Goal: Information Seeking & Learning: Compare options

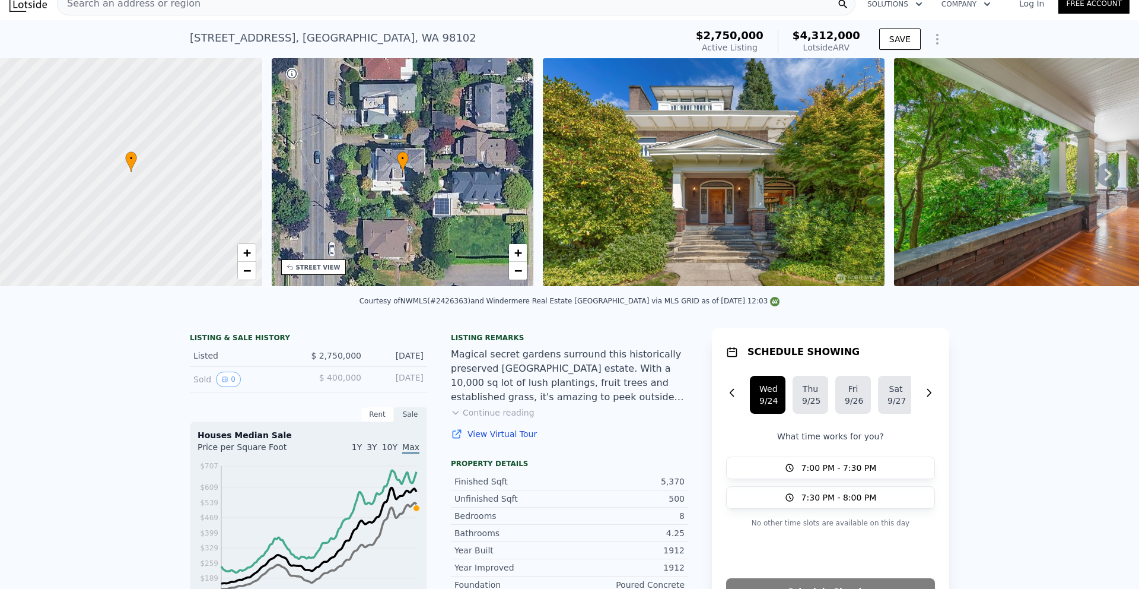
scroll to position [14, 0]
click at [180, 179] on div at bounding box center [131, 172] width 314 height 274
click at [525, 259] on link "+" at bounding box center [518, 252] width 18 height 18
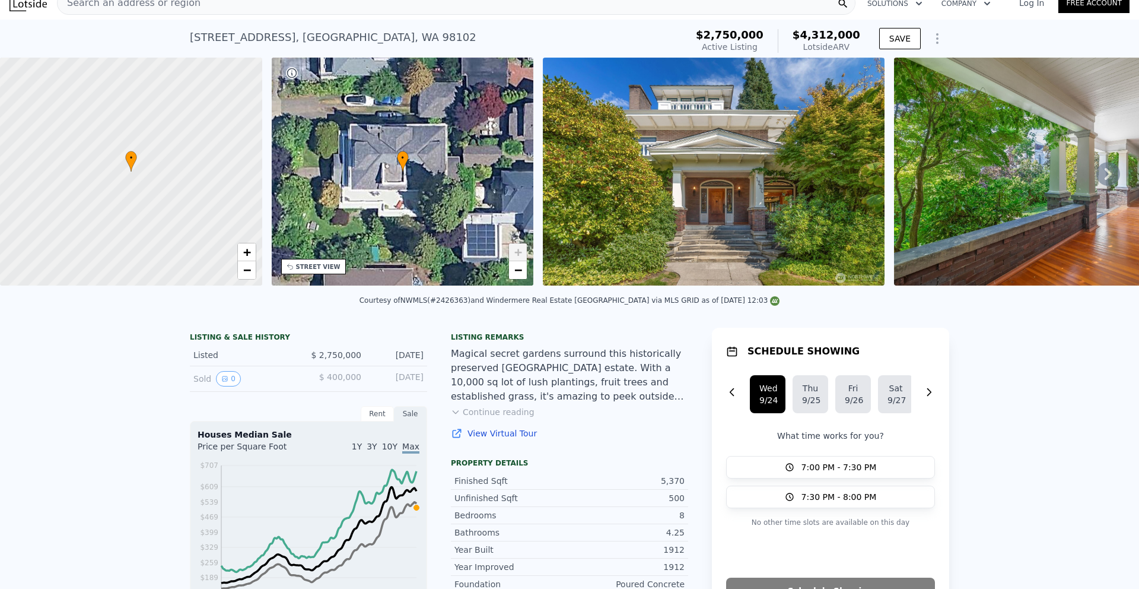
click at [525, 259] on link "+" at bounding box center [518, 252] width 18 height 18
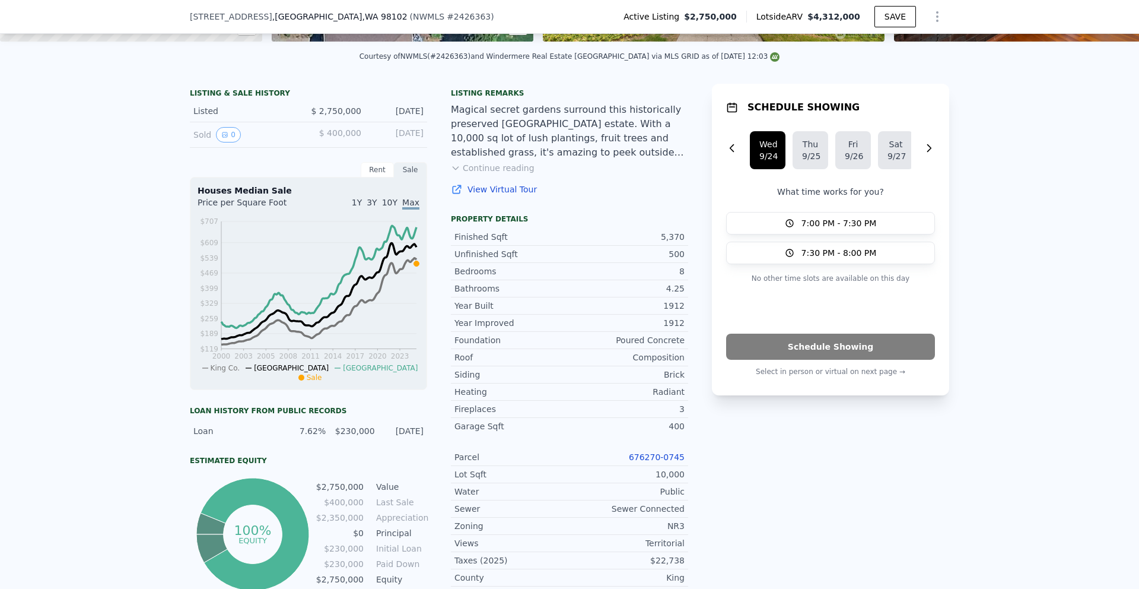
scroll to position [236, 0]
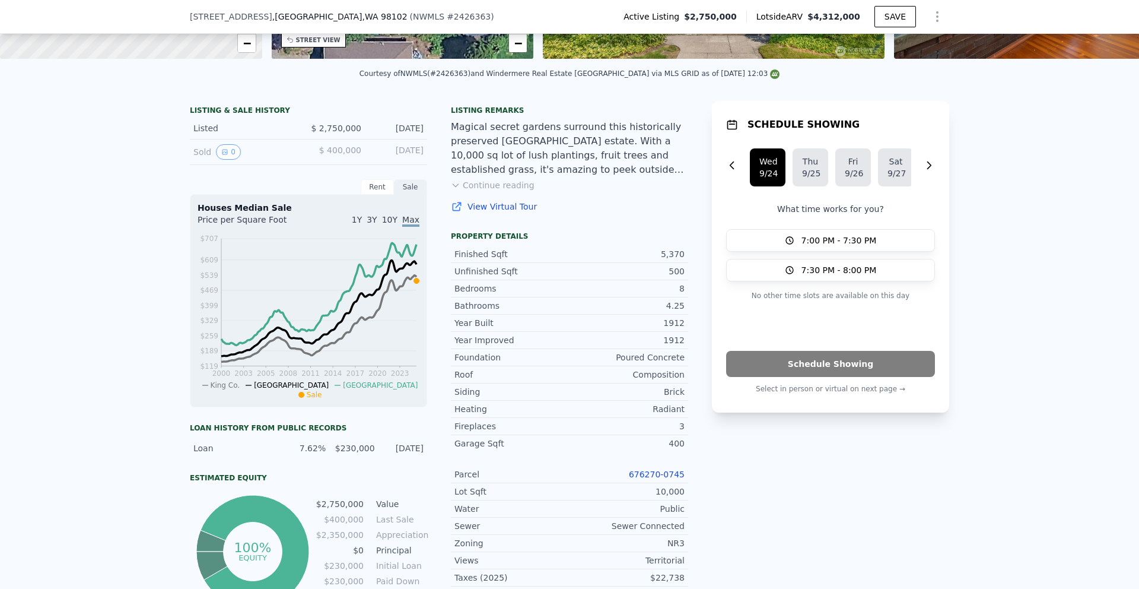
click at [518, 190] on button "Continue reading" at bounding box center [493, 185] width 84 height 12
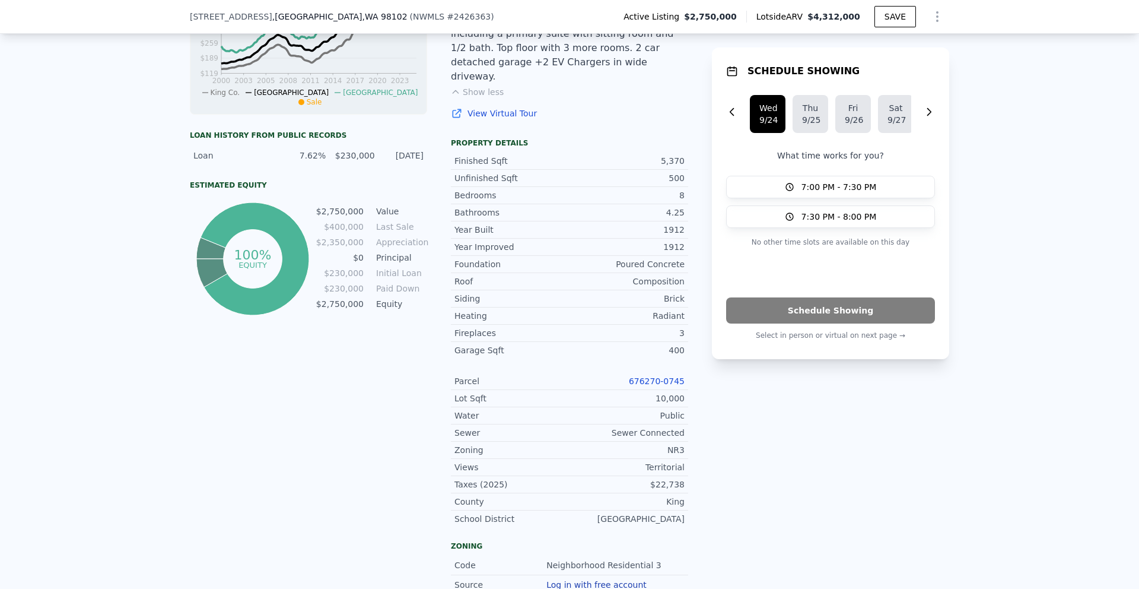
scroll to position [0, 0]
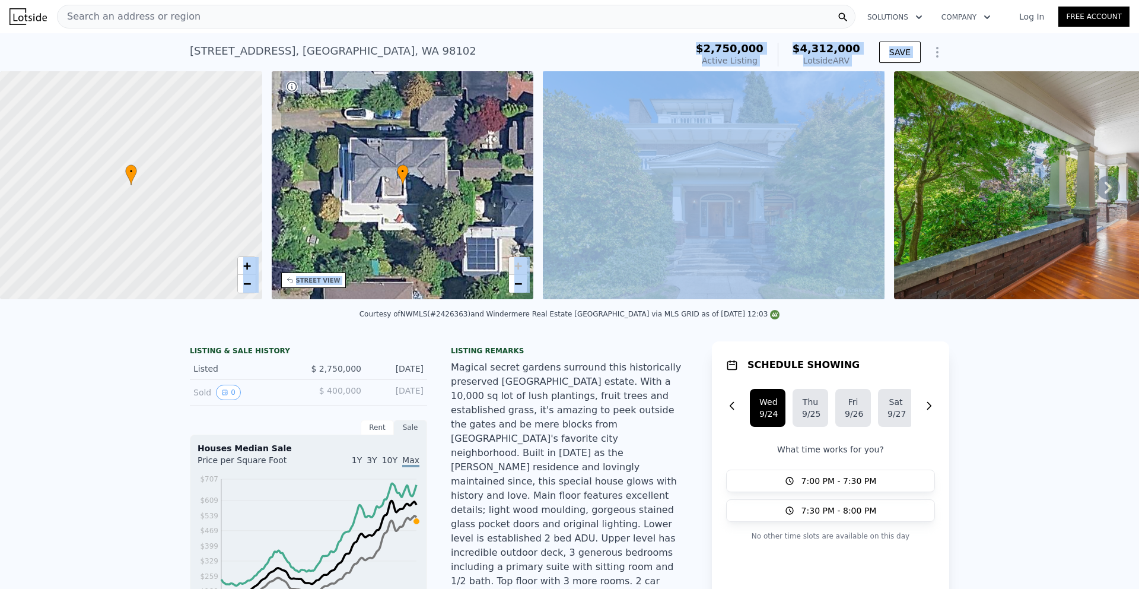
drag, startPoint x: 700, startPoint y: 49, endPoint x: 778, endPoint y: 73, distance: 82.0
click at [794, 69] on div "$2,750,000 Active Listing $4,312,000 Lotside ARV" at bounding box center [778, 54] width 174 height 33
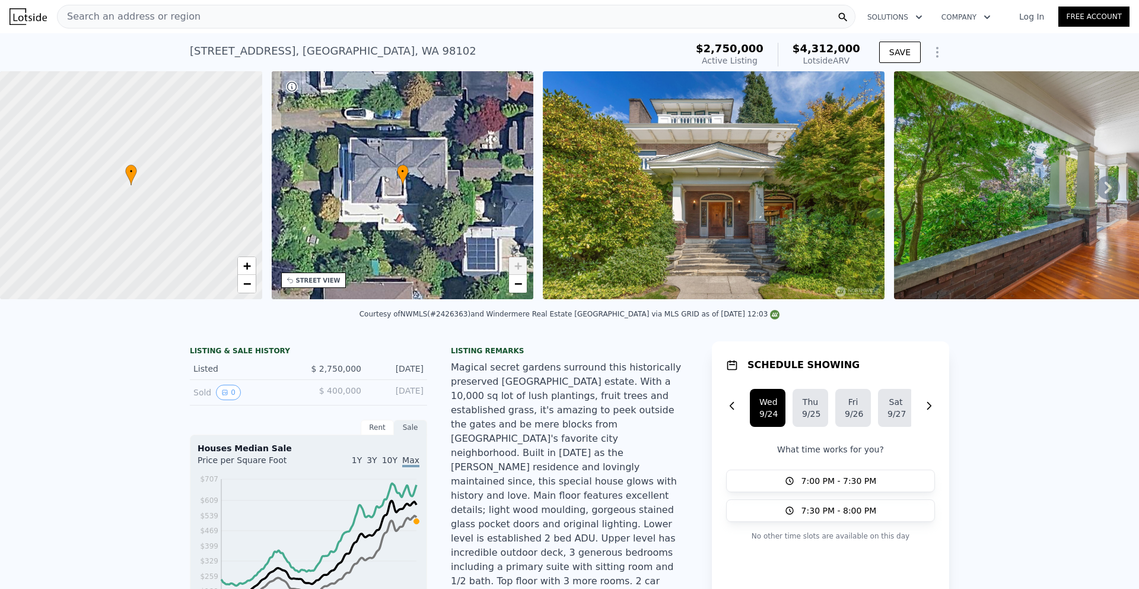
drag, startPoint x: 854, startPoint y: 59, endPoint x: 835, endPoint y: 56, distance: 19.2
click at [835, 56] on div "Lotside ARV" at bounding box center [827, 61] width 68 height 12
drag, startPoint x: 850, startPoint y: 64, endPoint x: 834, endPoint y: 62, distance: 16.7
click at [834, 62] on div "Lotside ARV" at bounding box center [827, 61] width 68 height 12
drag, startPoint x: 793, startPoint y: 53, endPoint x: 857, endPoint y: 61, distance: 63.9
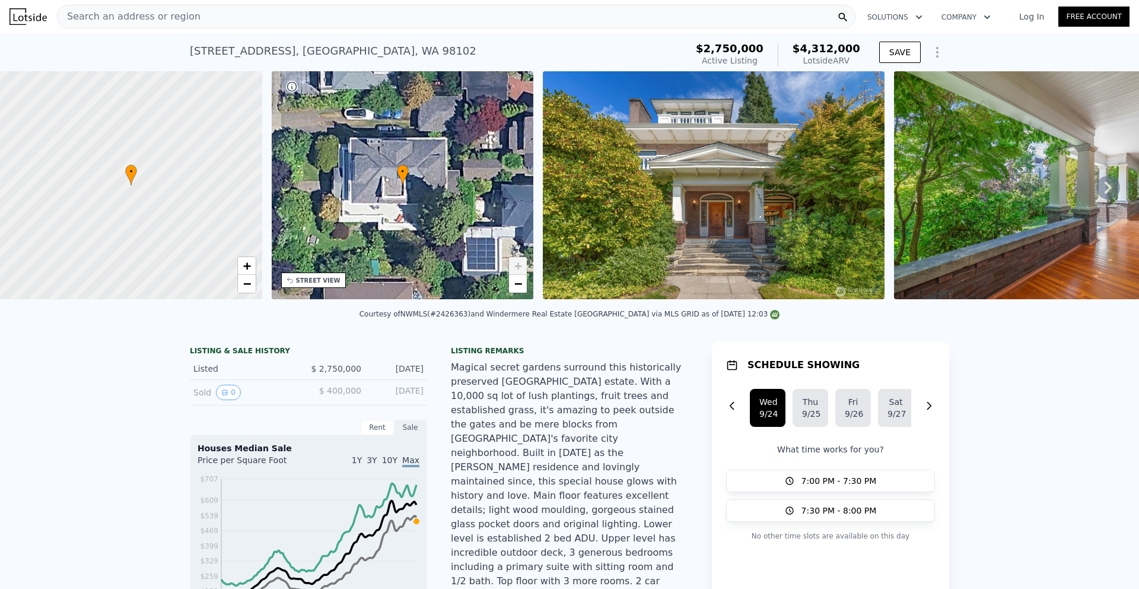
click at [857, 61] on div "$2,750,000 Active Listing $4,312,000 Lotside ARV" at bounding box center [778, 54] width 174 height 33
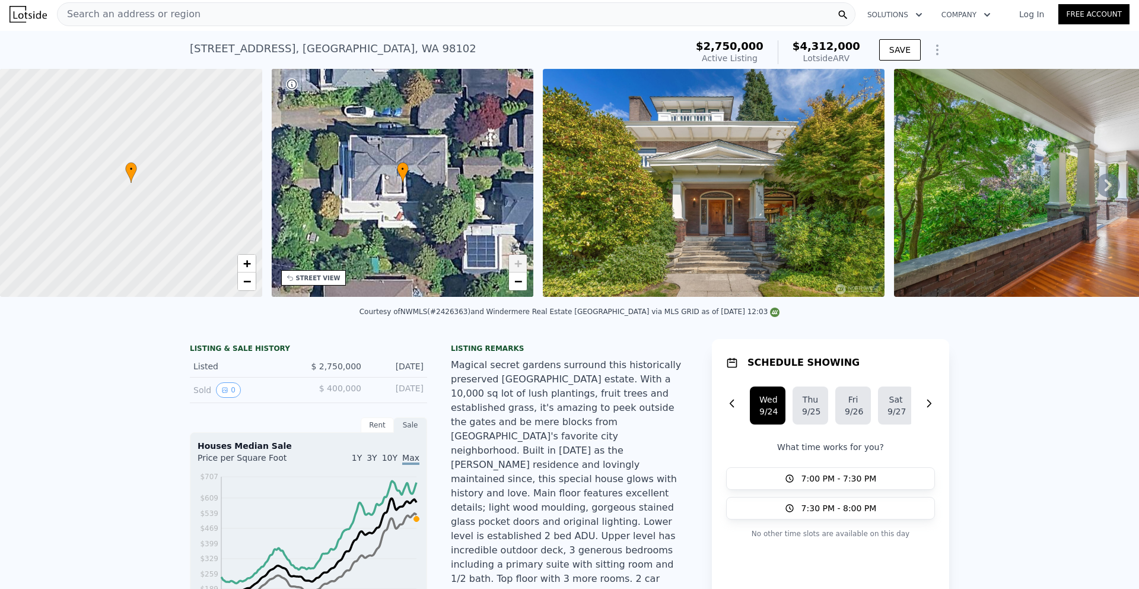
click at [796, 221] on img at bounding box center [714, 183] width 342 height 228
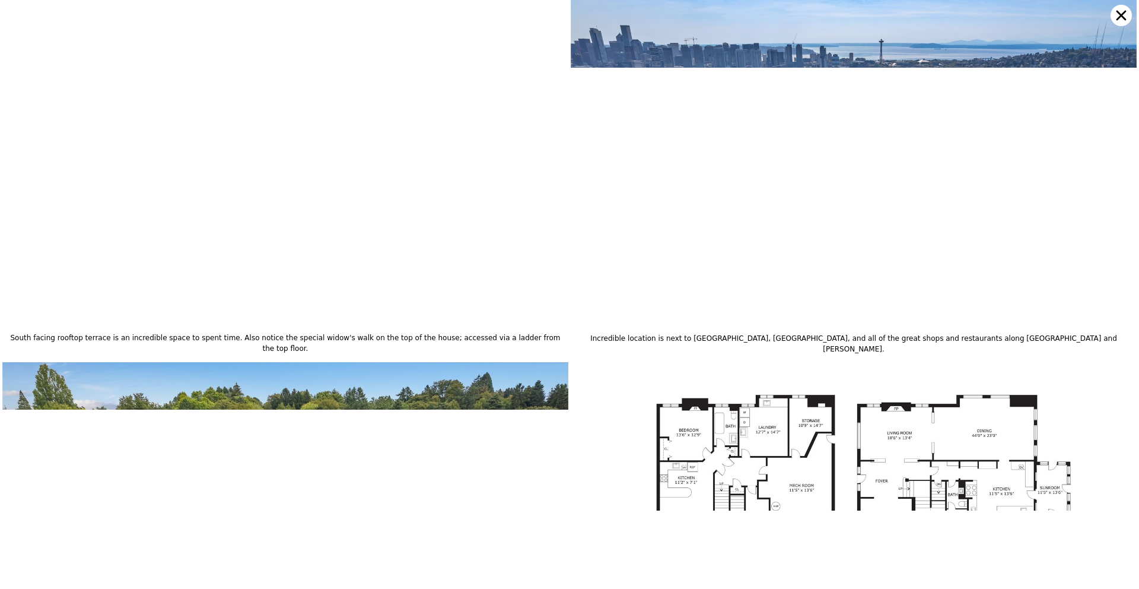
scroll to position [6968, 0]
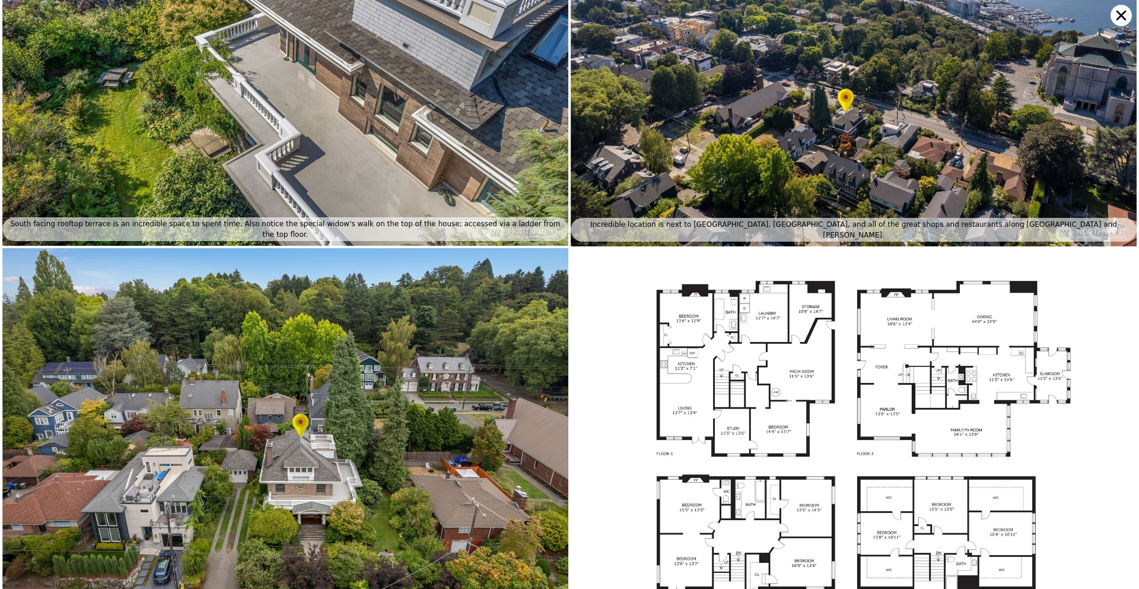
click at [1124, 9] on icon at bounding box center [1121, 15] width 21 height 21
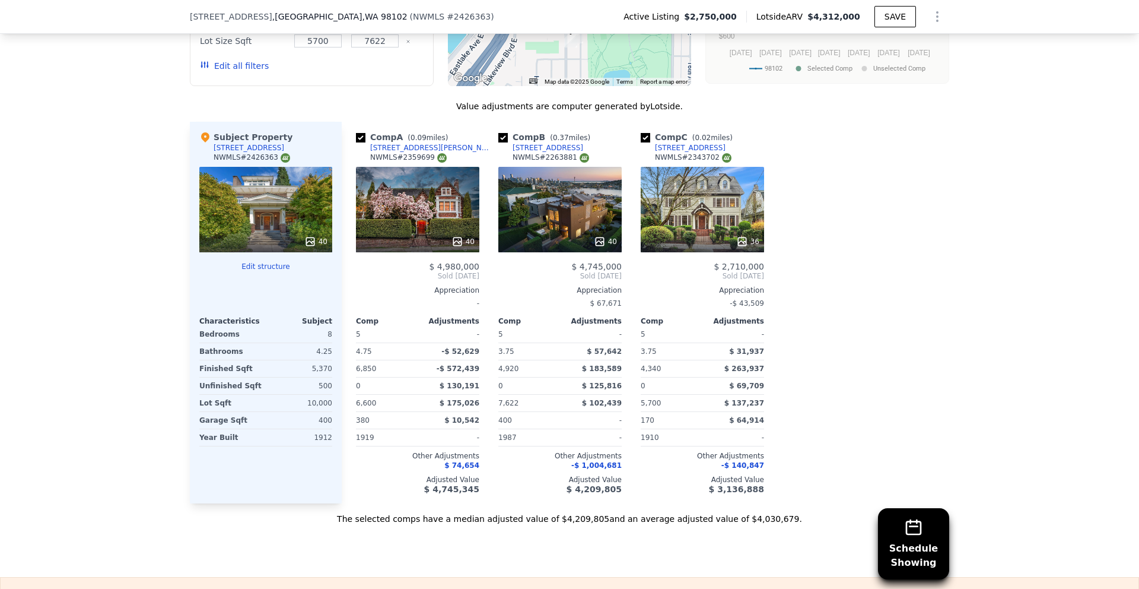
scroll to position [1560, 0]
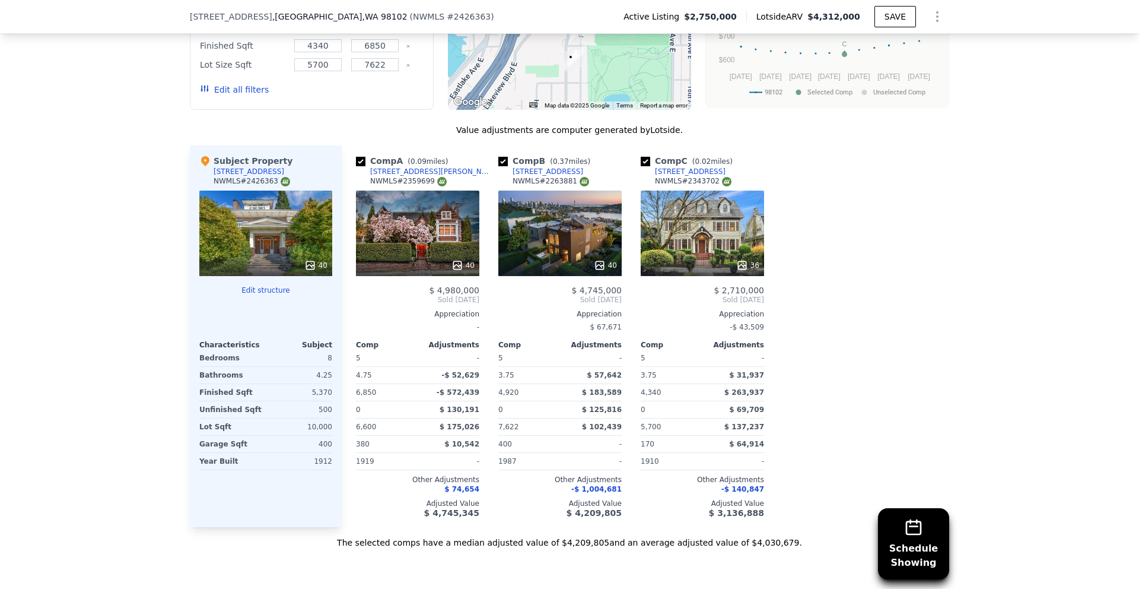
drag, startPoint x: 403, startPoint y: 113, endPoint x: 441, endPoint y: 110, distance: 38.0
click at [441, 157] on span "( 0.09 miles)" at bounding box center [428, 161] width 50 height 8
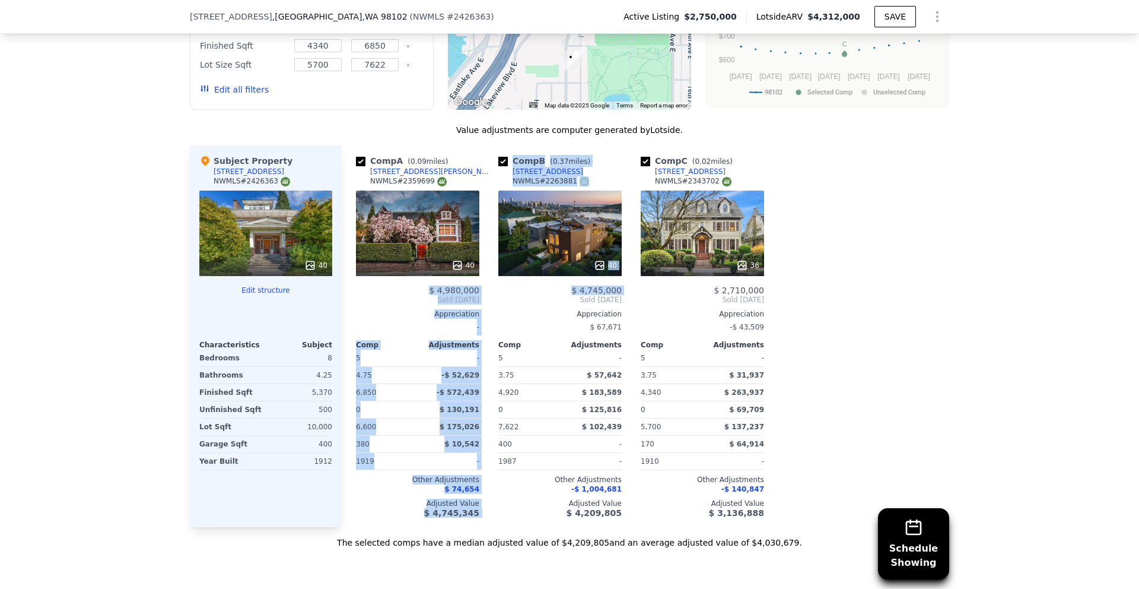
drag, startPoint x: 425, startPoint y: 239, endPoint x: 527, endPoint y: 252, distance: 102.9
click at [527, 252] on div "Comp A ( 0.09 miles) [STREET_ADDRESS][PERSON_NAME] 40 $ 4,980,000 Sold [DATE] A…" at bounding box center [646, 335] width 608 height 381
click at [527, 295] on span "Sold [DATE]" at bounding box center [559, 299] width 123 height 9
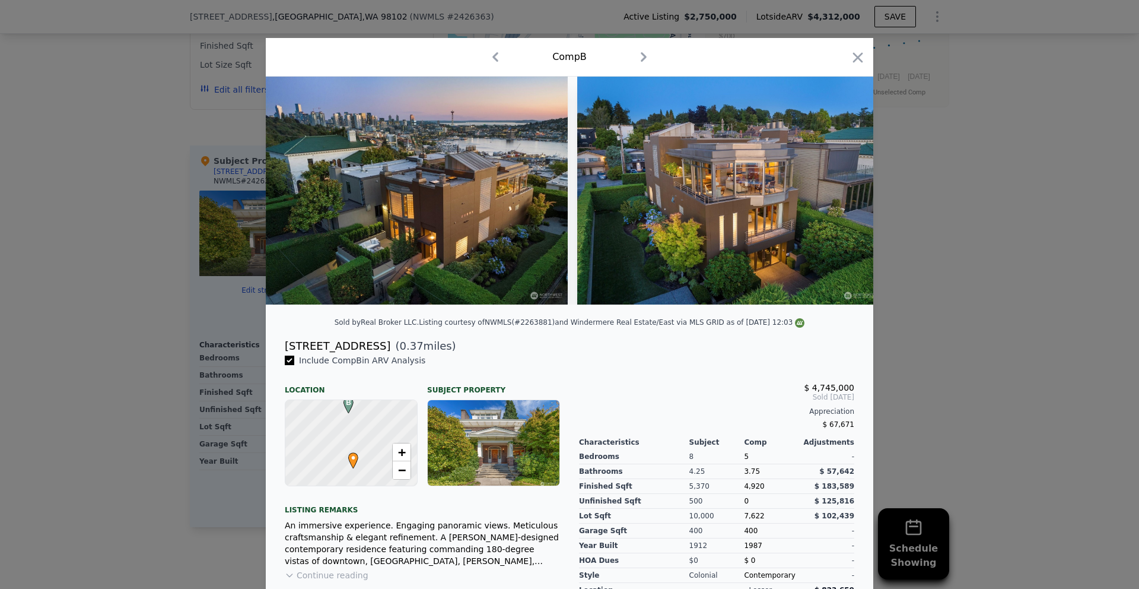
drag, startPoint x: 859, startPoint y: 63, endPoint x: 815, endPoint y: 74, distance: 45.2
click at [859, 63] on icon "button" at bounding box center [858, 57] width 17 height 17
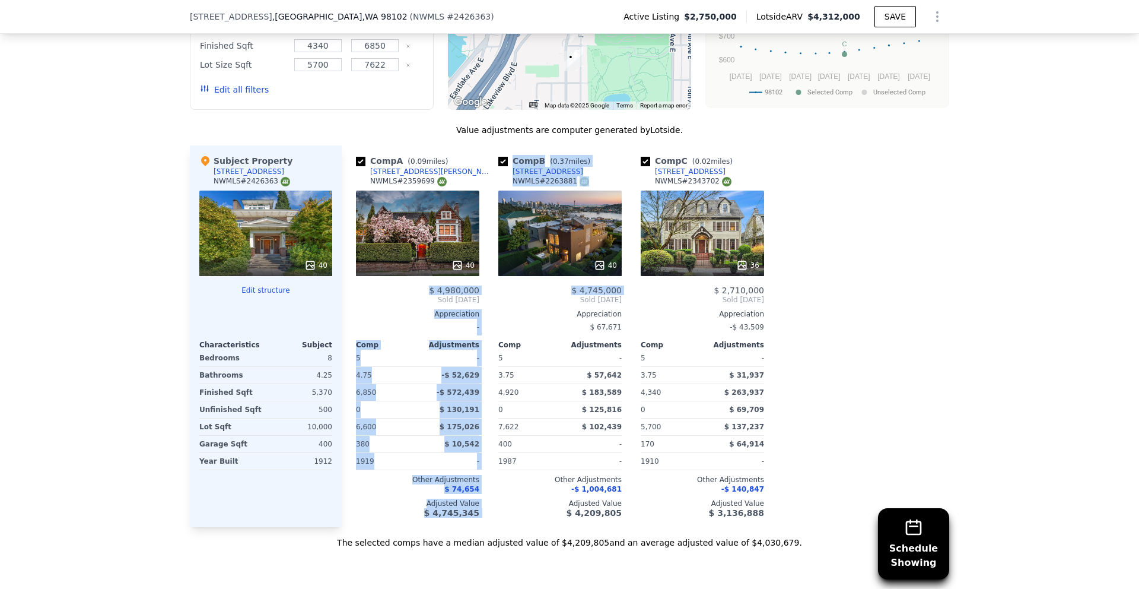
click at [393, 199] on div "40" at bounding box center [417, 232] width 123 height 85
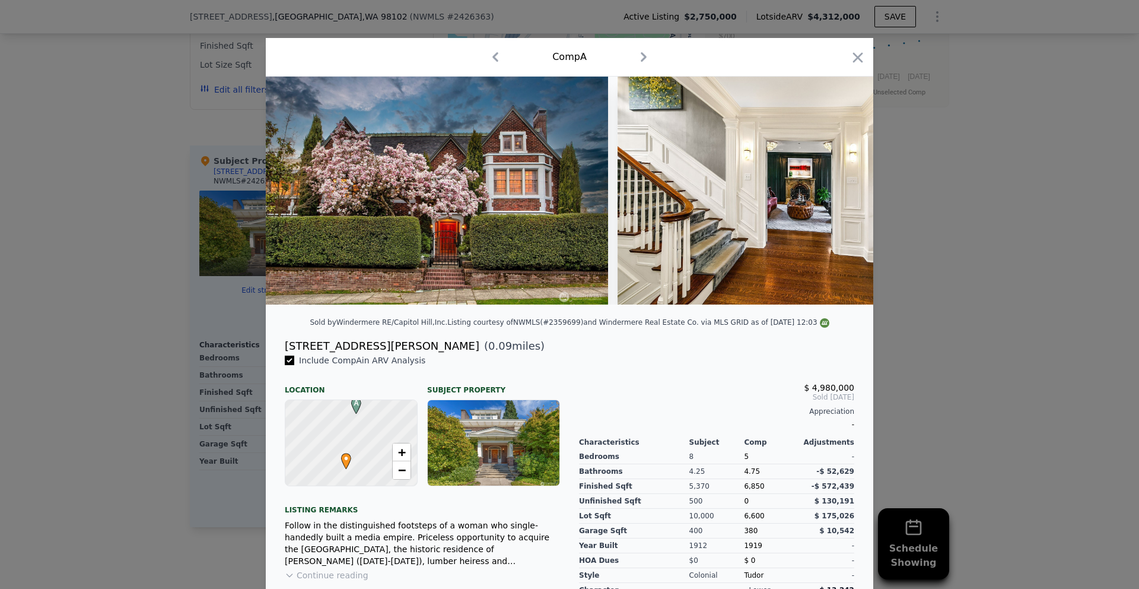
click at [542, 218] on img at bounding box center [437, 191] width 342 height 228
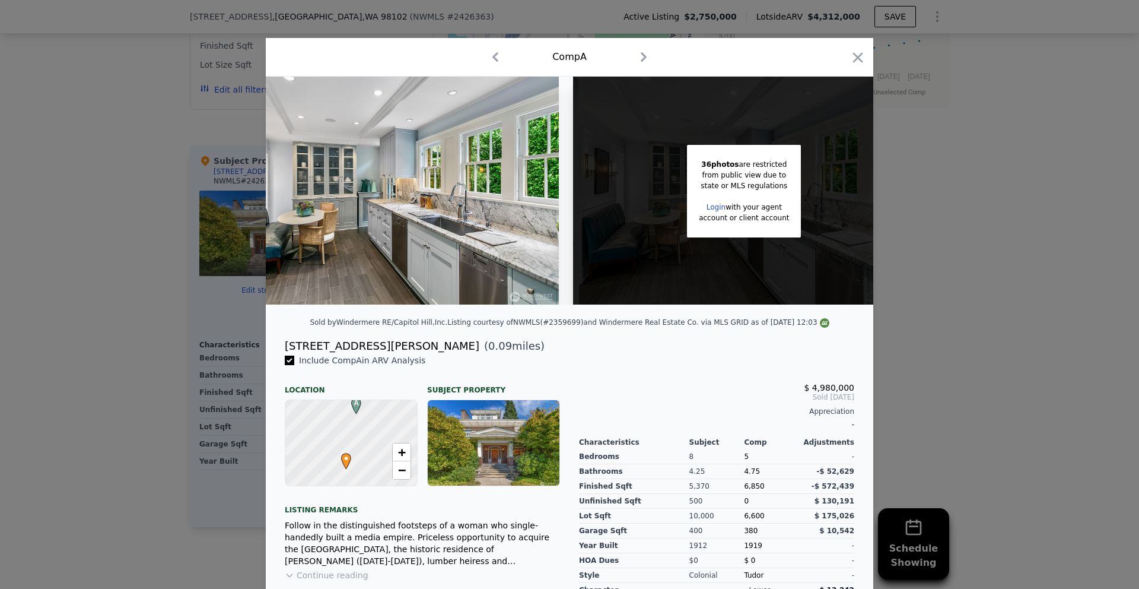
scroll to position [0, 959]
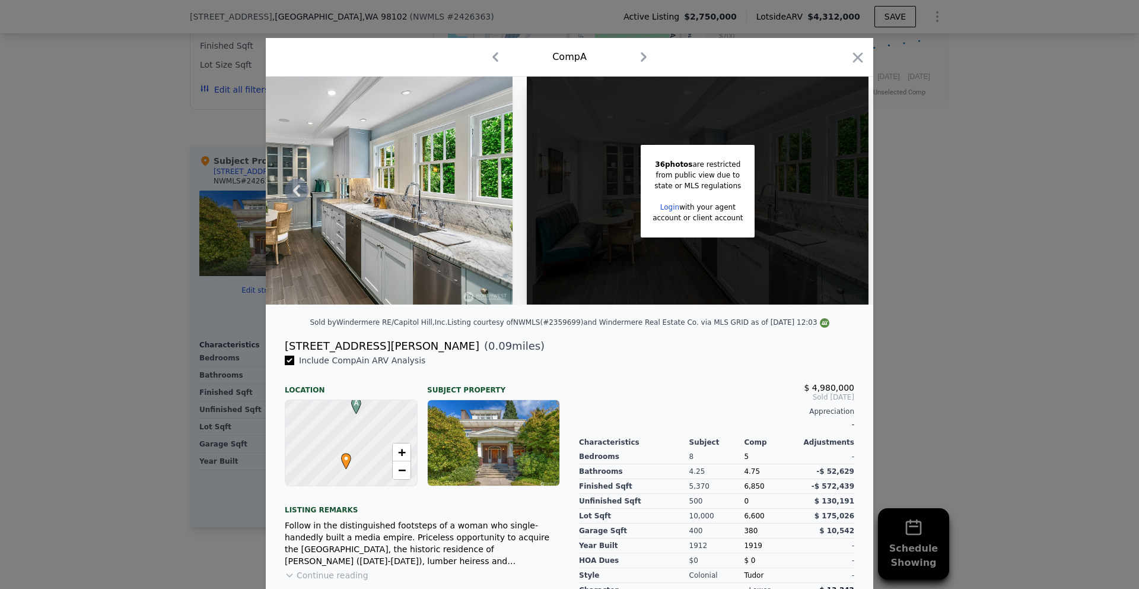
click at [685, 158] on div "36 photos are restricted from public view due to state or MLS regulations Login…" at bounding box center [698, 191] width 114 height 93
click at [858, 56] on icon "button" at bounding box center [858, 57] width 17 height 17
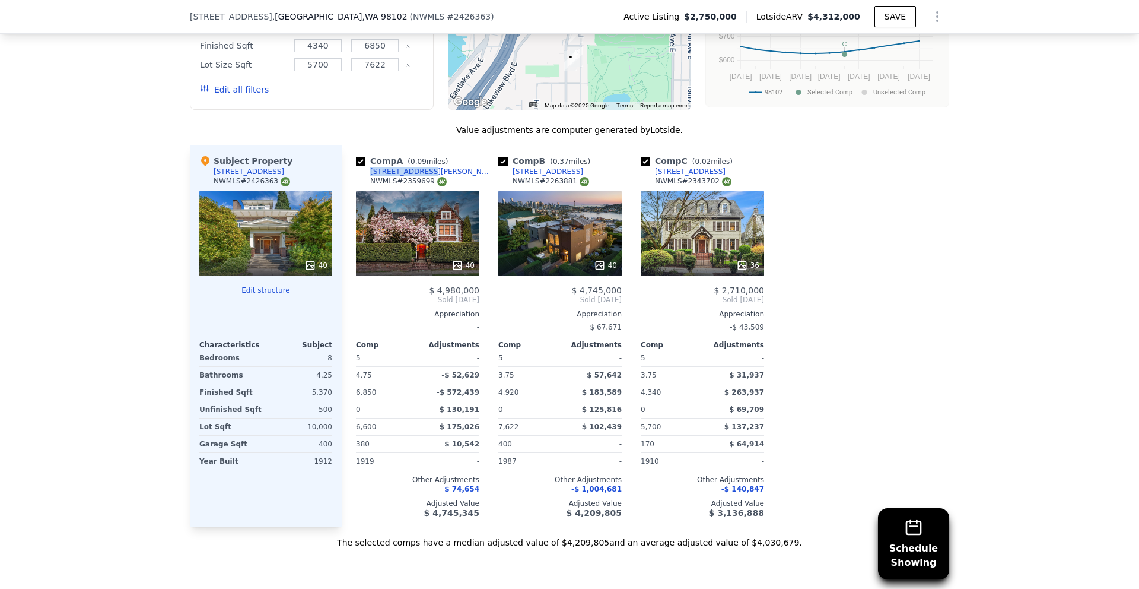
drag, startPoint x: 417, startPoint y: 122, endPoint x: 375, endPoint y: 122, distance: 41.5
click at [361, 155] on div "Comp A ( 0.09 miles) [STREET_ADDRESS][PERSON_NAME] # 2359699" at bounding box center [417, 173] width 123 height 36
copy div "[STREET_ADDRESS][PERSON_NAME]"
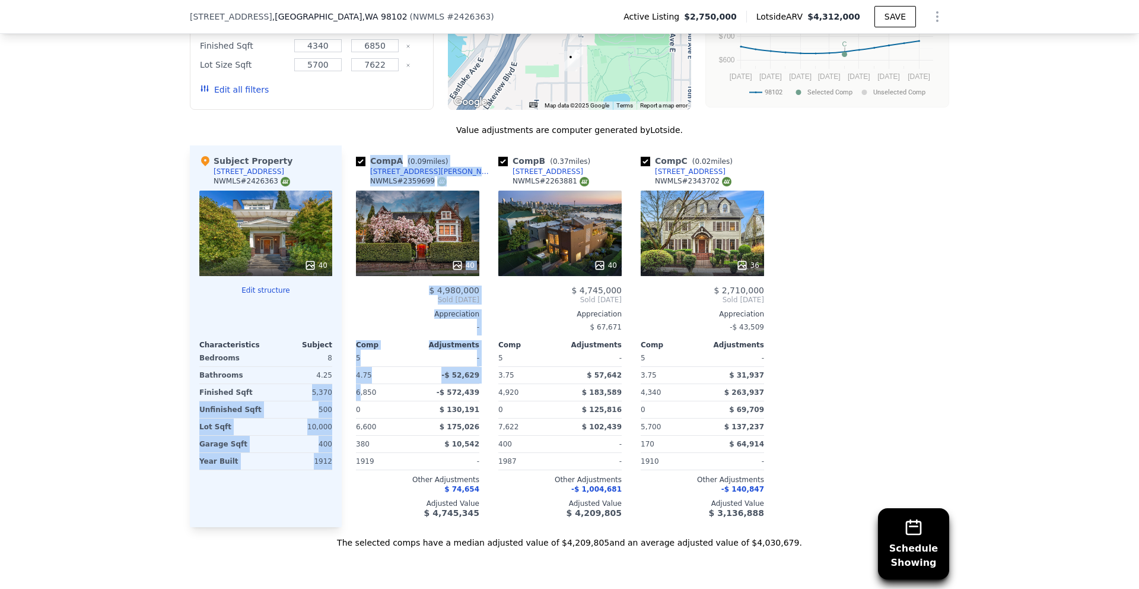
drag, startPoint x: 302, startPoint y: 344, endPoint x: 355, endPoint y: 346, distance: 53.5
click at [355, 346] on div "Subject Property [STREET_ADDRESS] 40 Edit structure Characteristics Subject Bed…" at bounding box center [569, 335] width 759 height 381
click at [356, 388] on span "6,850" at bounding box center [366, 392] width 20 height 8
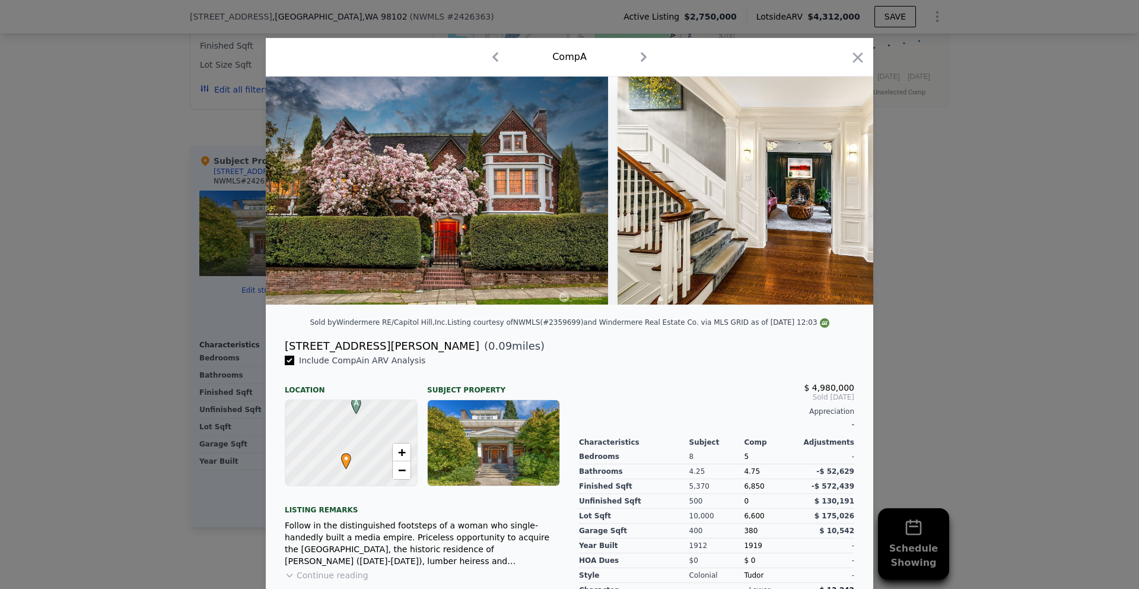
drag, startPoint x: 164, startPoint y: 195, endPoint x: 220, endPoint y: 184, distance: 56.3
click at [165, 193] on div at bounding box center [569, 294] width 1139 height 589
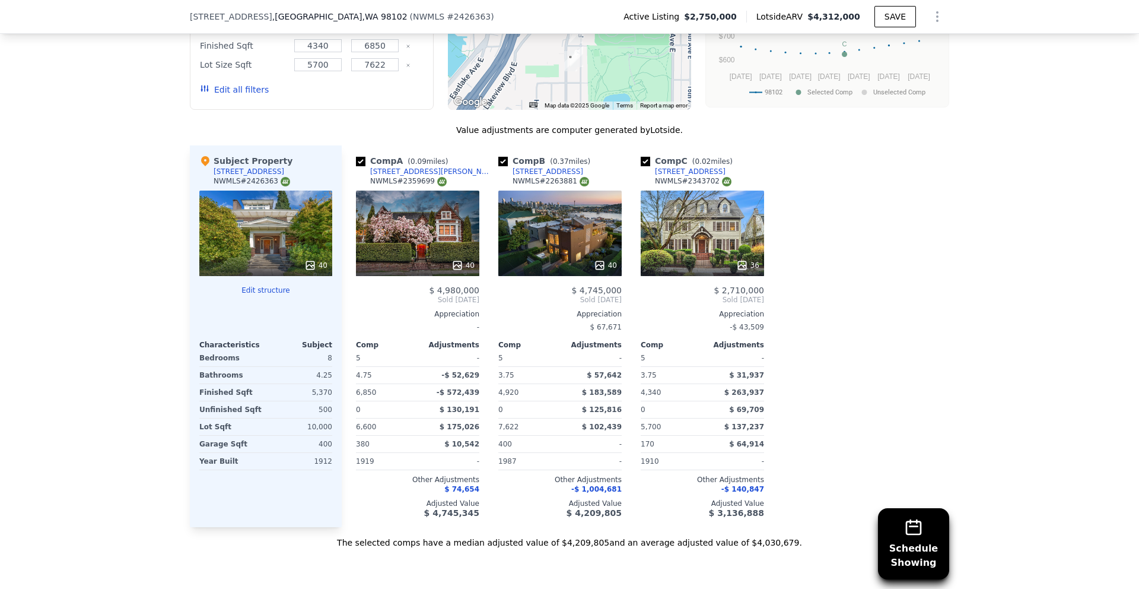
click at [719, 190] on div "36" at bounding box center [702, 232] width 123 height 85
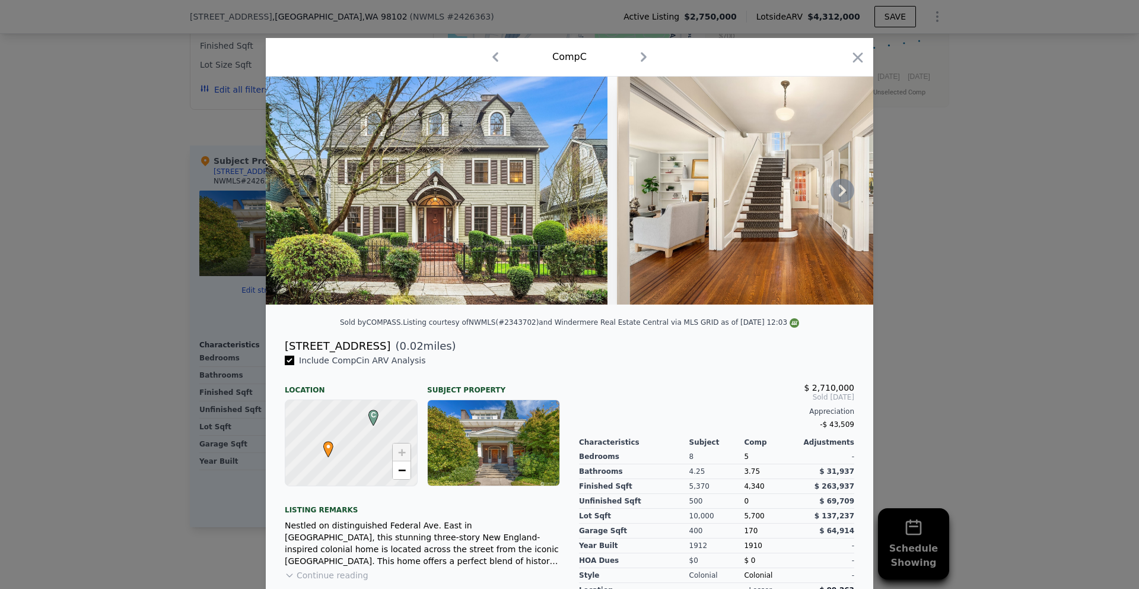
click at [532, 222] on img at bounding box center [437, 191] width 342 height 228
click at [839, 192] on icon at bounding box center [842, 191] width 7 height 12
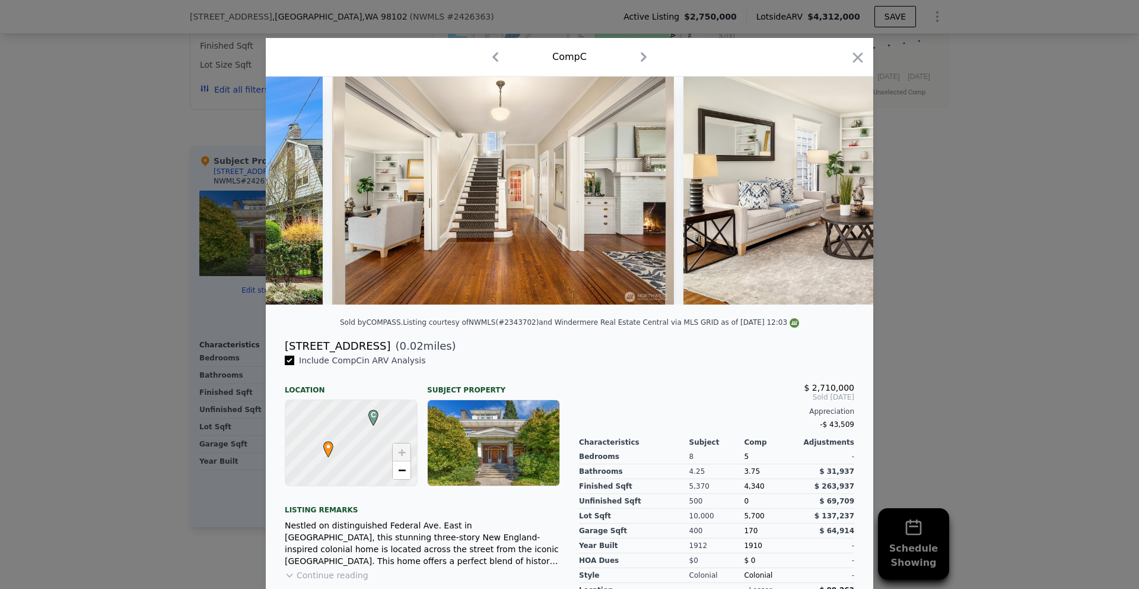
click at [837, 192] on img at bounding box center [857, 191] width 349 height 228
click at [839, 192] on icon at bounding box center [842, 191] width 7 height 12
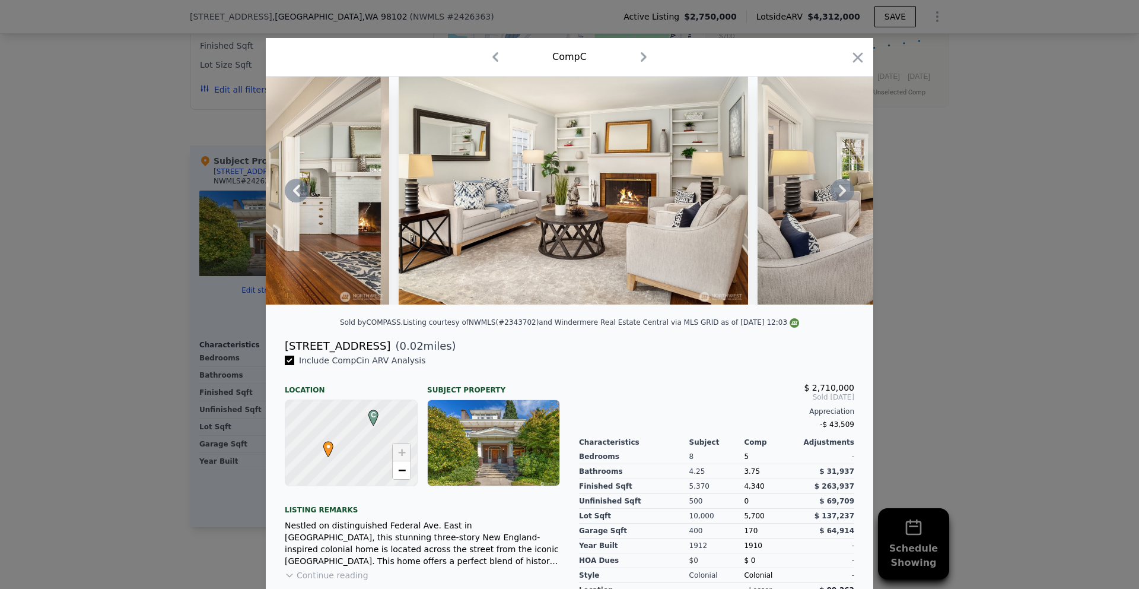
click at [839, 192] on icon at bounding box center [842, 191] width 7 height 12
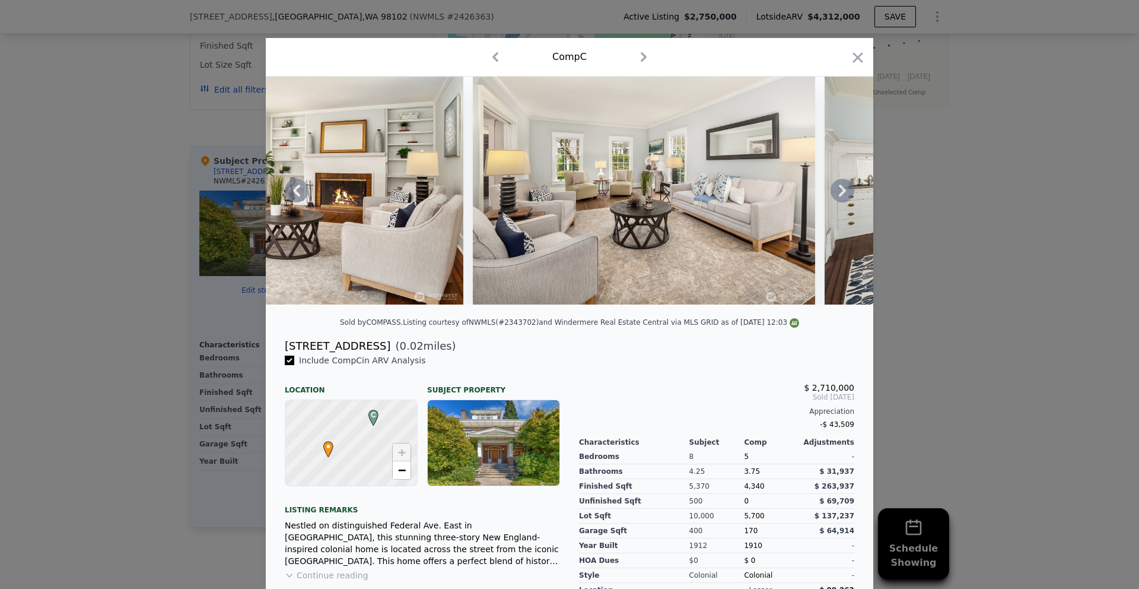
click at [839, 192] on icon at bounding box center [842, 191] width 7 height 12
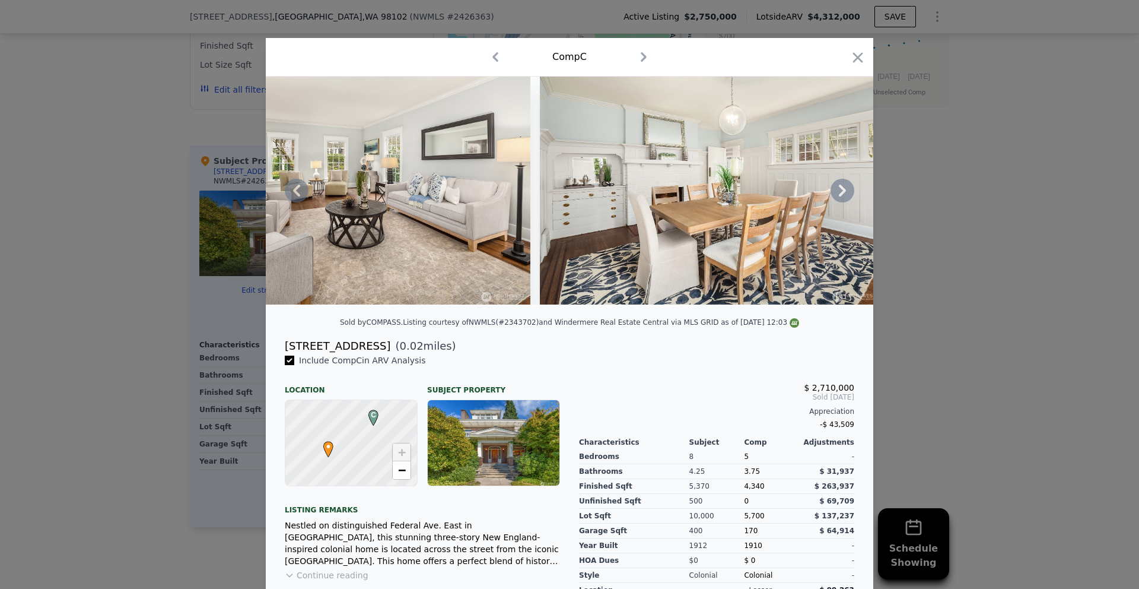
click at [839, 192] on icon at bounding box center [842, 191] width 7 height 12
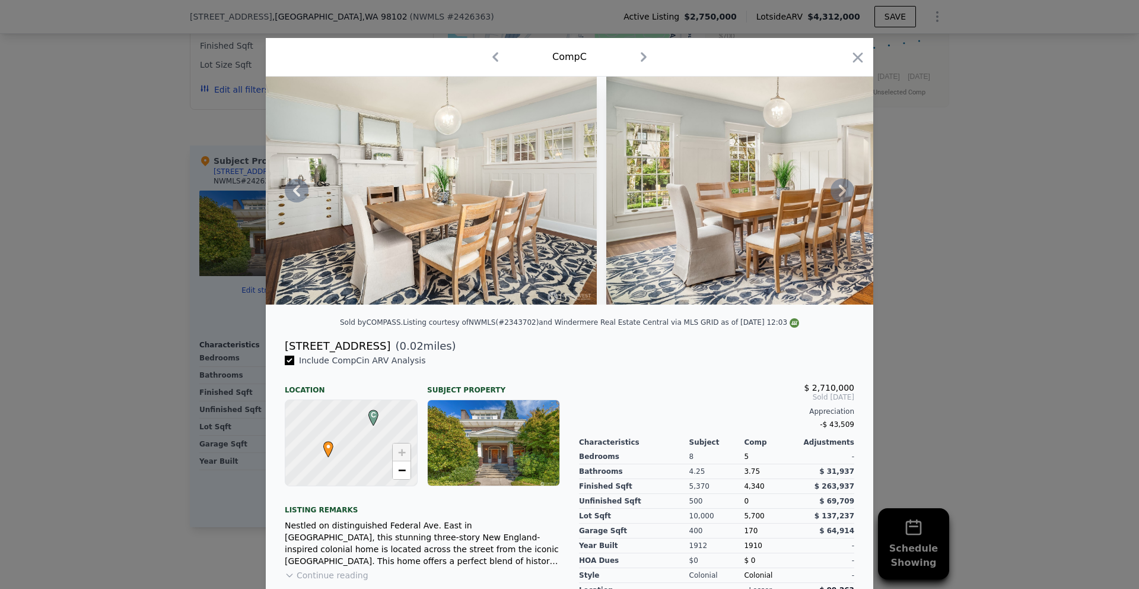
click at [839, 192] on icon at bounding box center [842, 191] width 7 height 12
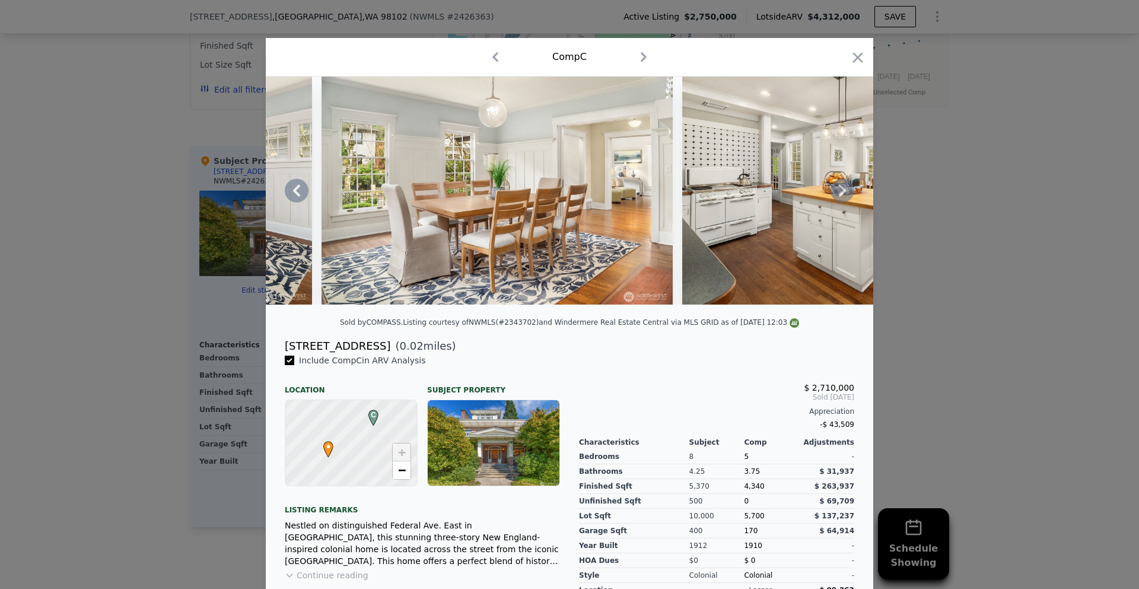
click at [839, 192] on icon at bounding box center [842, 191] width 7 height 12
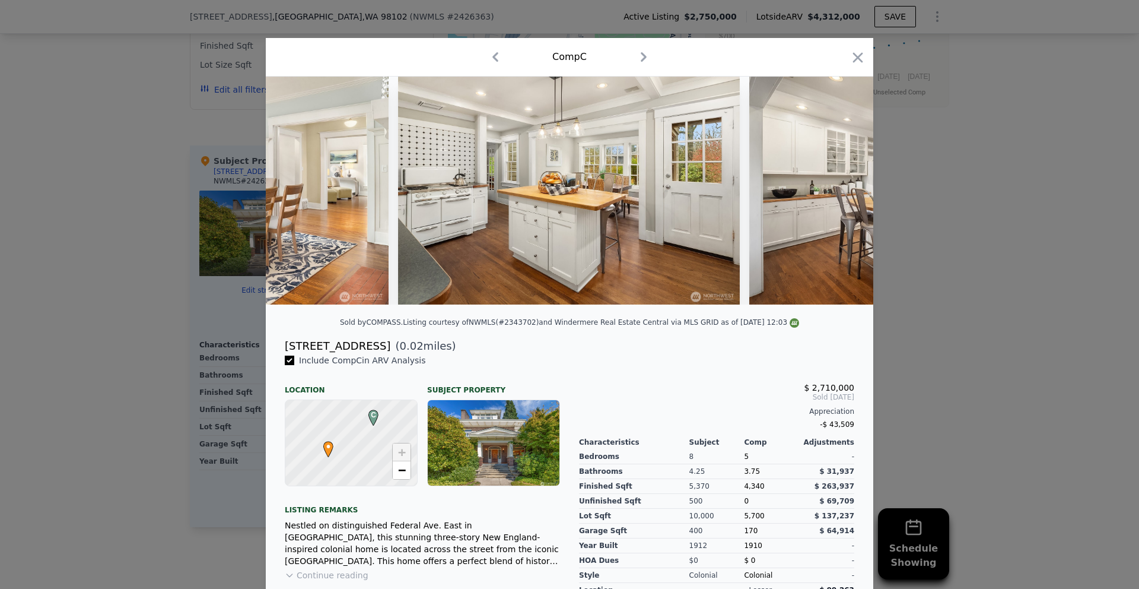
scroll to position [0, 1994]
click at [611, 205] on img at bounding box center [569, 191] width 342 height 228
click at [837, 195] on icon at bounding box center [843, 191] width 24 height 24
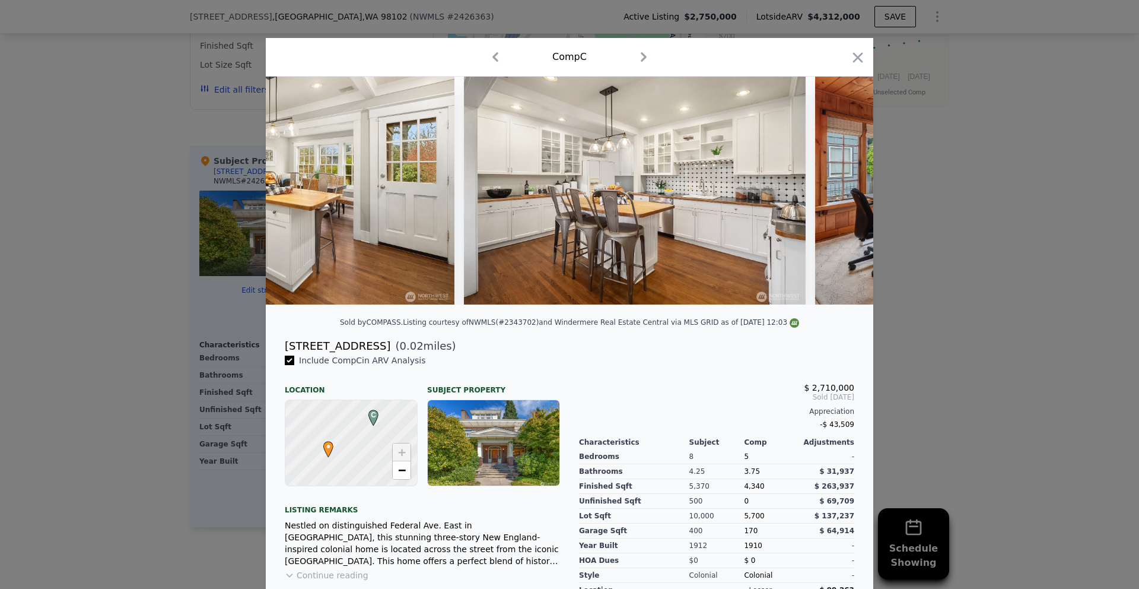
click at [837, 195] on img at bounding box center [986, 191] width 342 height 228
click at [837, 195] on icon at bounding box center [843, 191] width 24 height 24
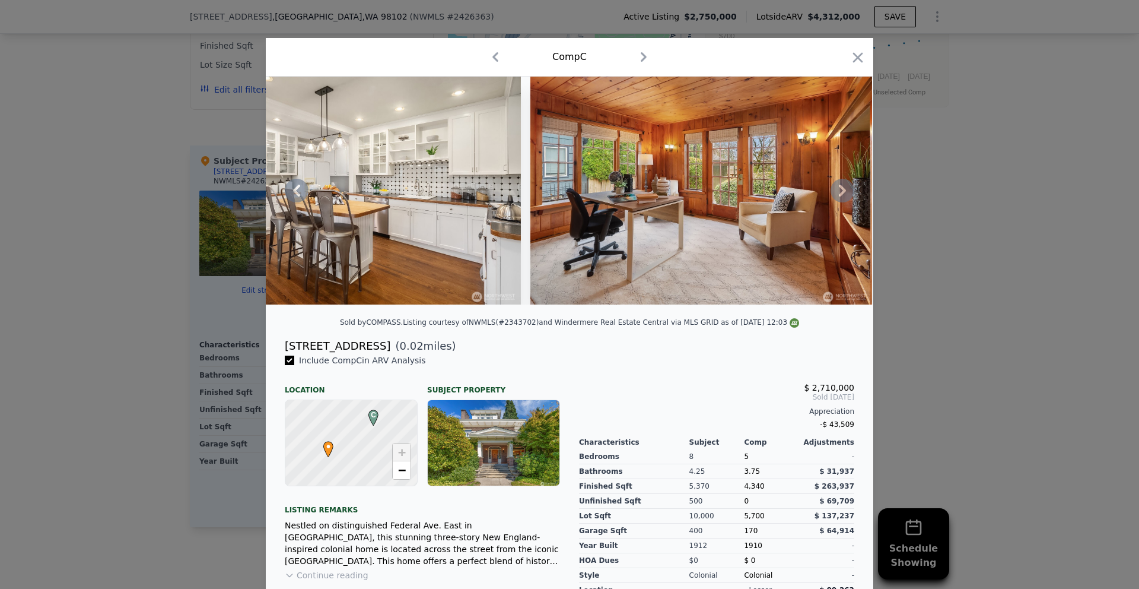
click at [837, 195] on icon at bounding box center [843, 191] width 24 height 24
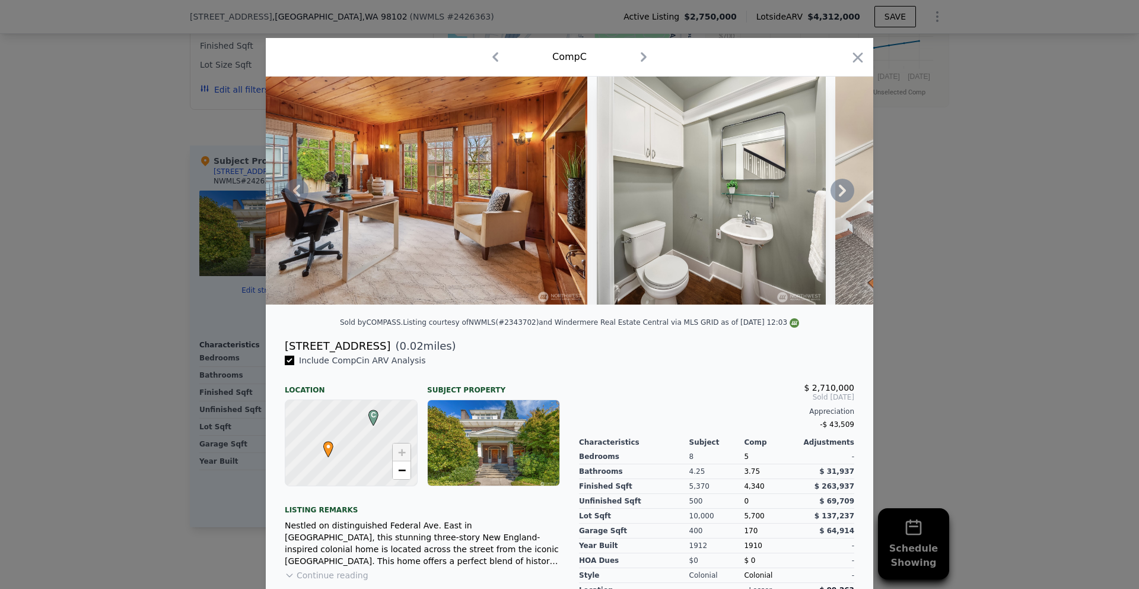
click at [837, 195] on icon at bounding box center [843, 191] width 24 height 24
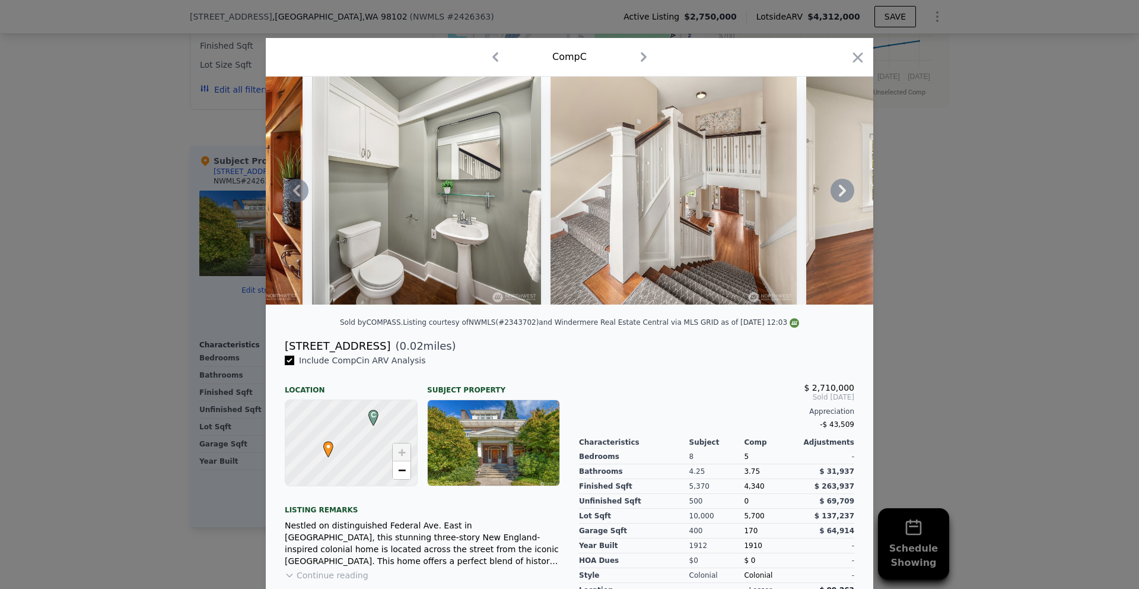
click at [837, 195] on icon at bounding box center [843, 191] width 24 height 24
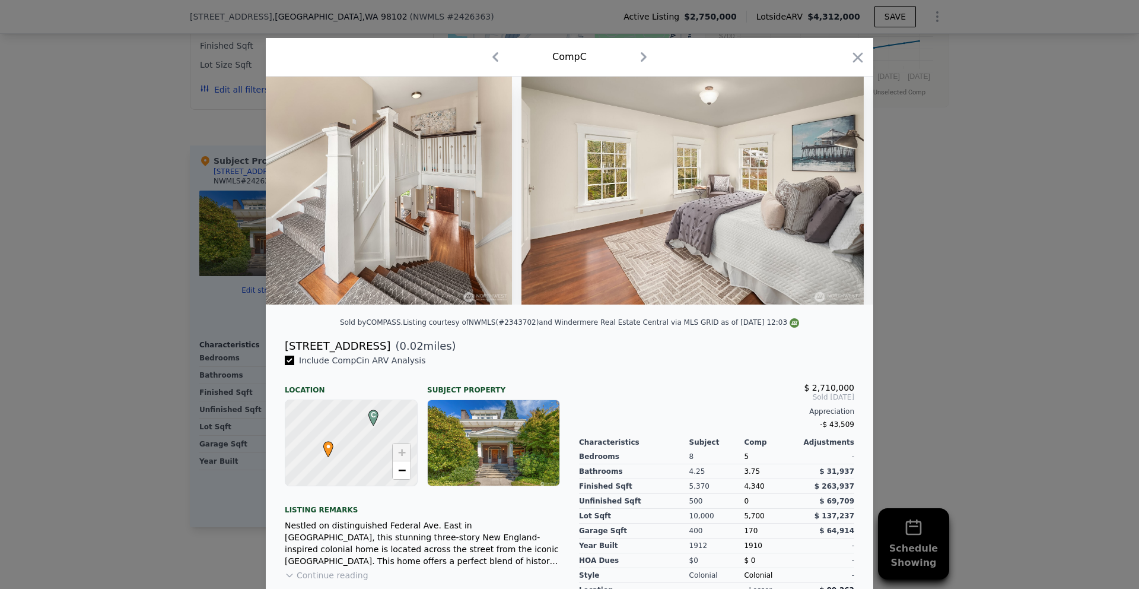
click at [837, 195] on div at bounding box center [570, 191] width 608 height 228
click at [837, 195] on icon at bounding box center [843, 191] width 24 height 24
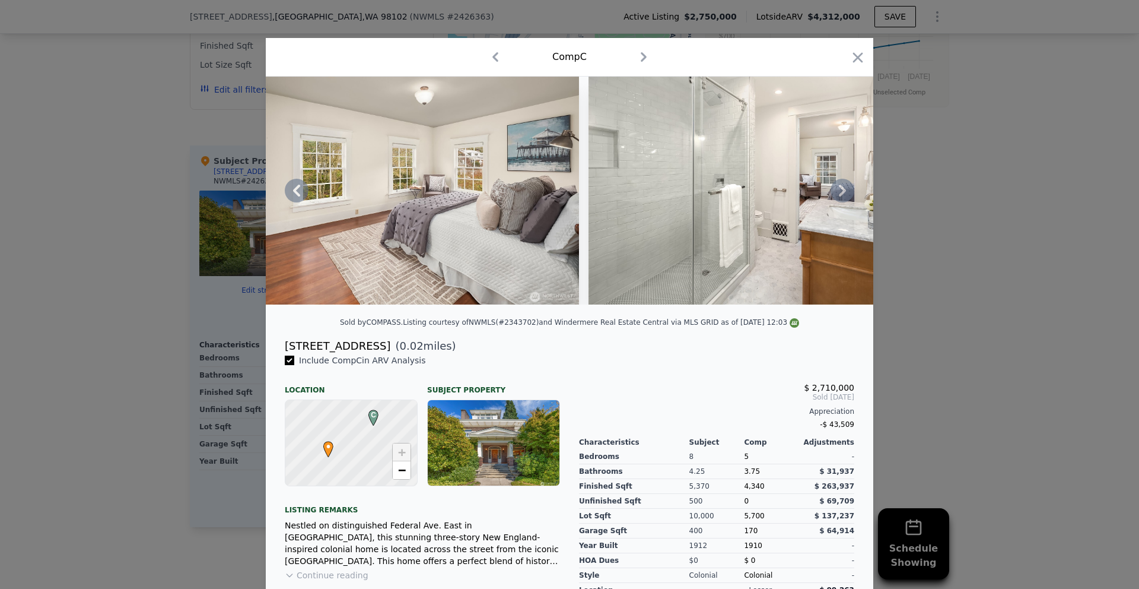
click at [837, 195] on icon at bounding box center [843, 191] width 24 height 24
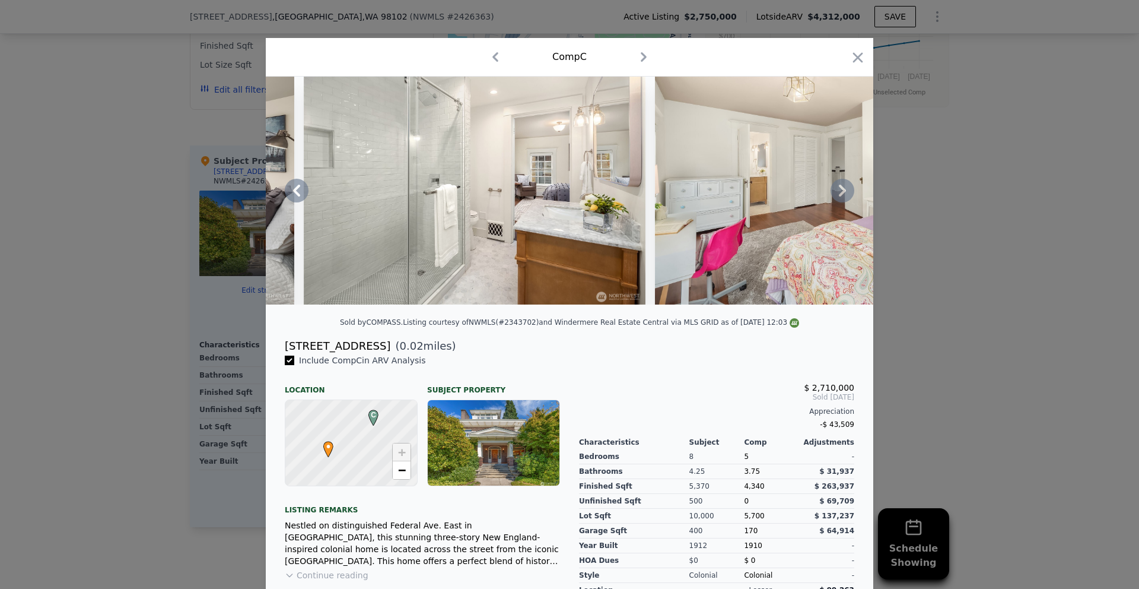
click at [837, 195] on icon at bounding box center [843, 191] width 24 height 24
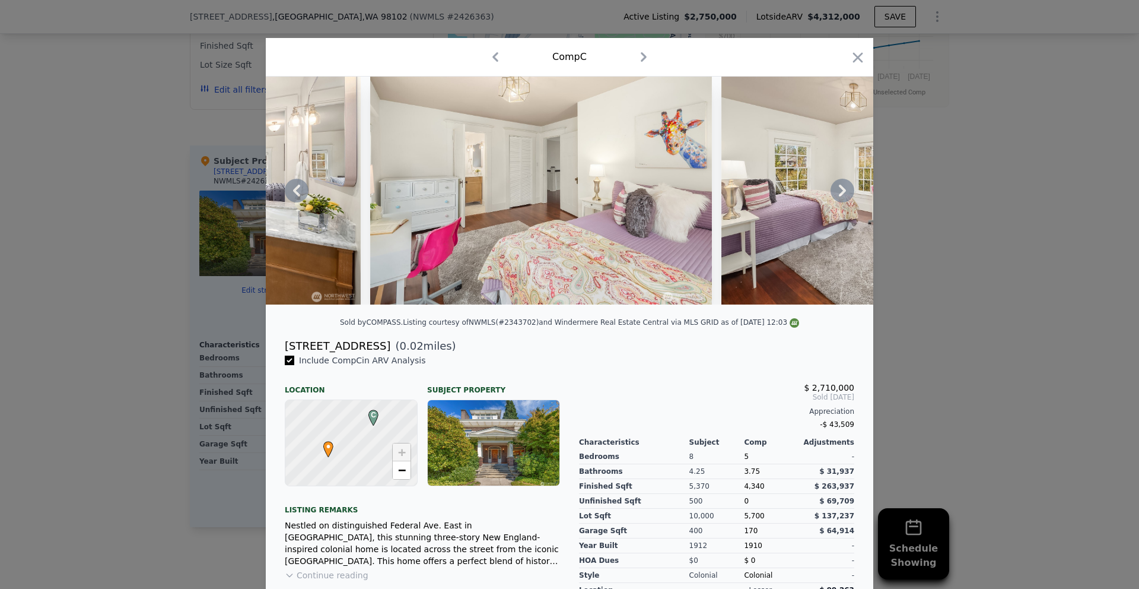
click at [837, 195] on icon at bounding box center [843, 191] width 24 height 24
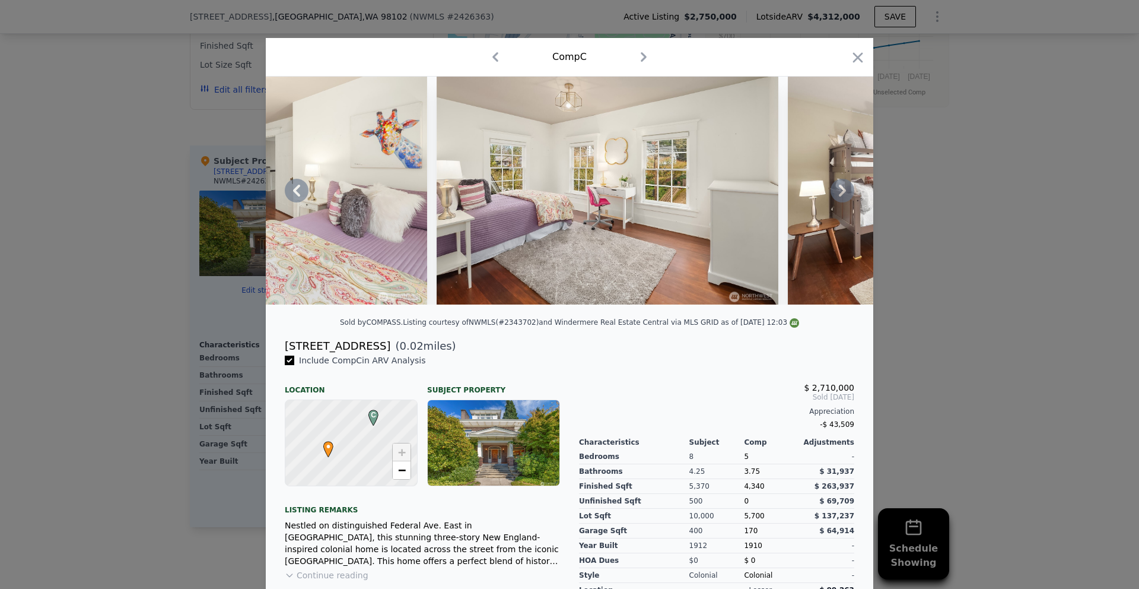
click at [837, 195] on icon at bounding box center [843, 191] width 24 height 24
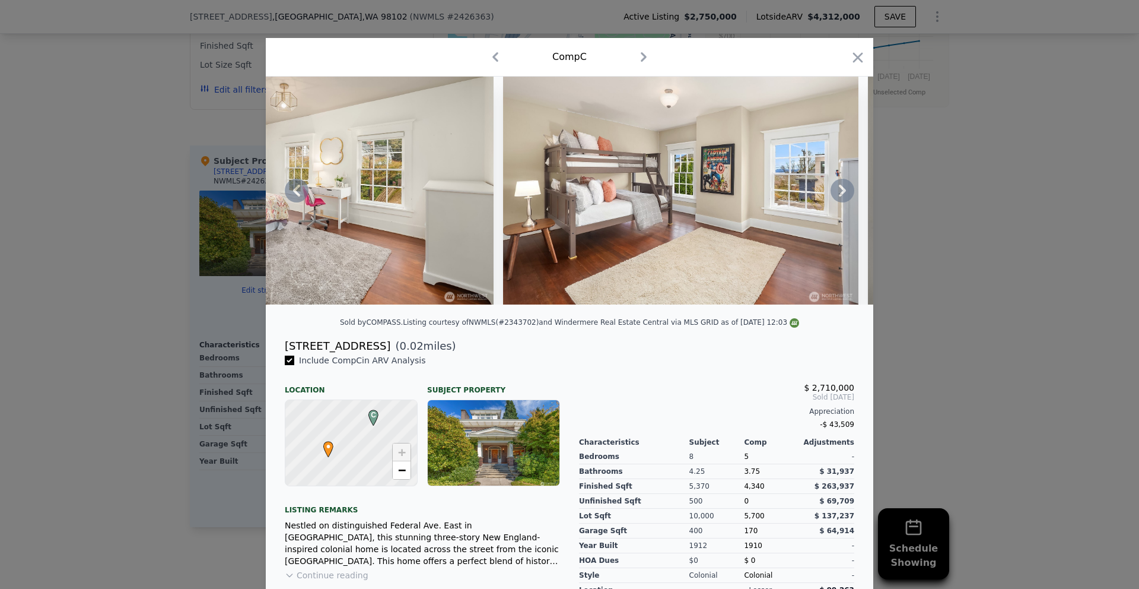
click at [837, 195] on icon at bounding box center [843, 191] width 24 height 24
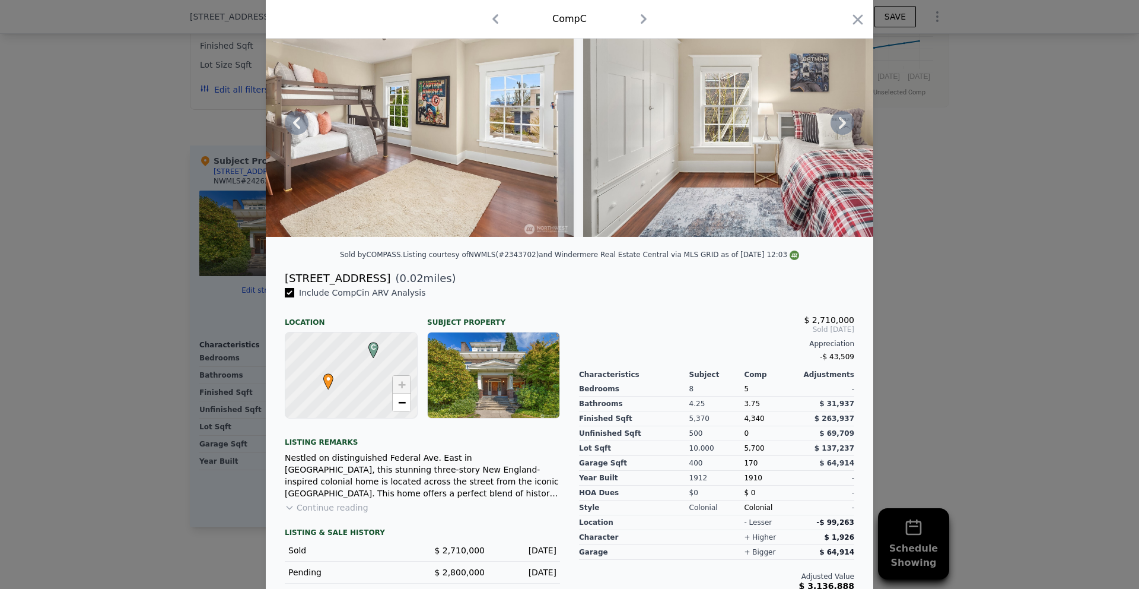
scroll to position [73, 0]
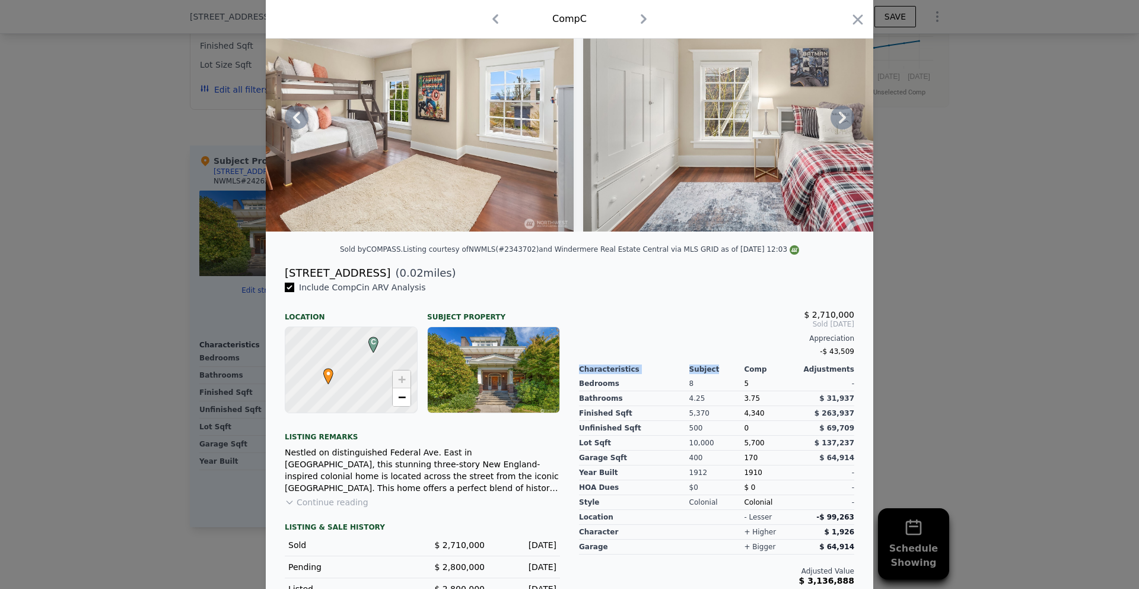
drag, startPoint x: 712, startPoint y: 377, endPoint x: 675, endPoint y: 372, distance: 37.2
click at [675, 372] on div "Characteristics Subject Comp Adjustments" at bounding box center [716, 367] width 275 height 14
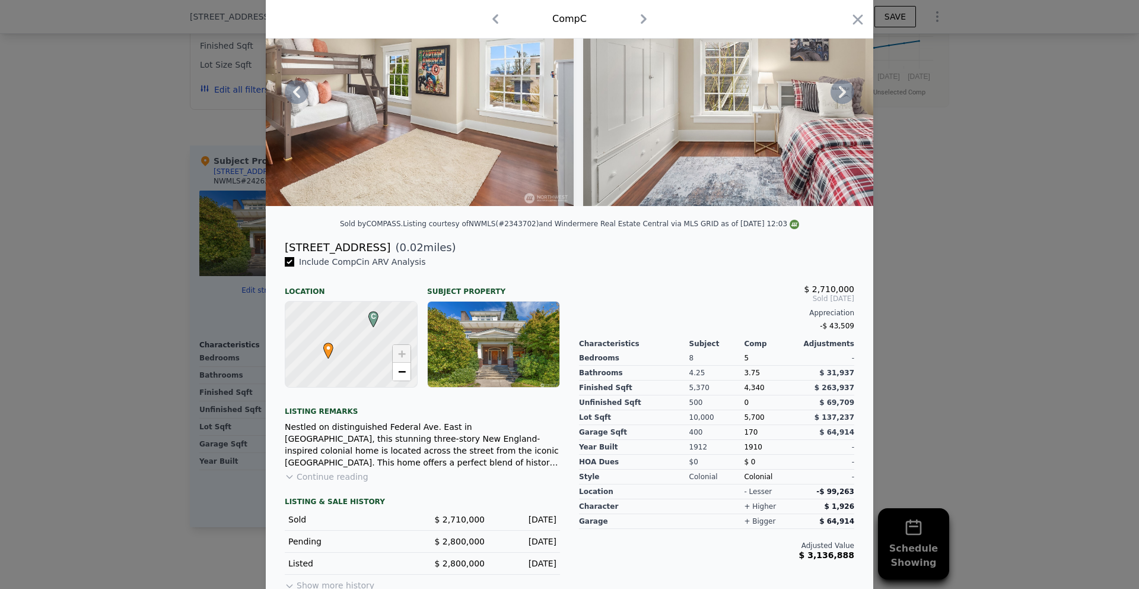
scroll to position [104, 0]
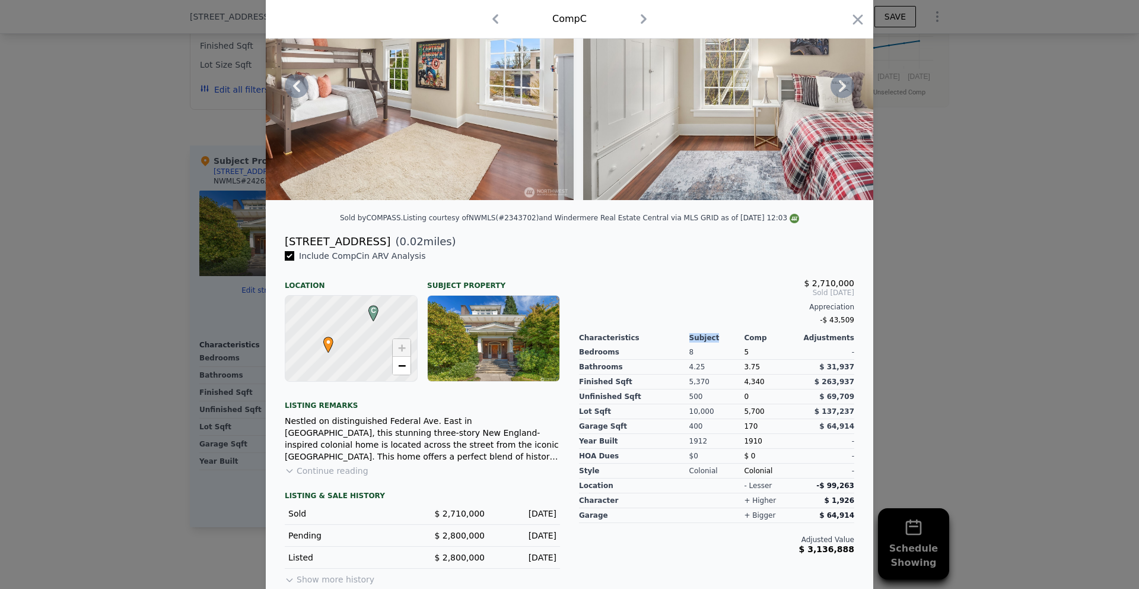
drag, startPoint x: 712, startPoint y: 347, endPoint x: 667, endPoint y: 343, distance: 44.7
click at [667, 342] on div "Characteristics Subject Comp Adjustments" at bounding box center [716, 335] width 275 height 14
drag, startPoint x: 765, startPoint y: 345, endPoint x: 785, endPoint y: 338, distance: 21.4
click at [765, 342] on div "Comp" at bounding box center [771, 337] width 55 height 9
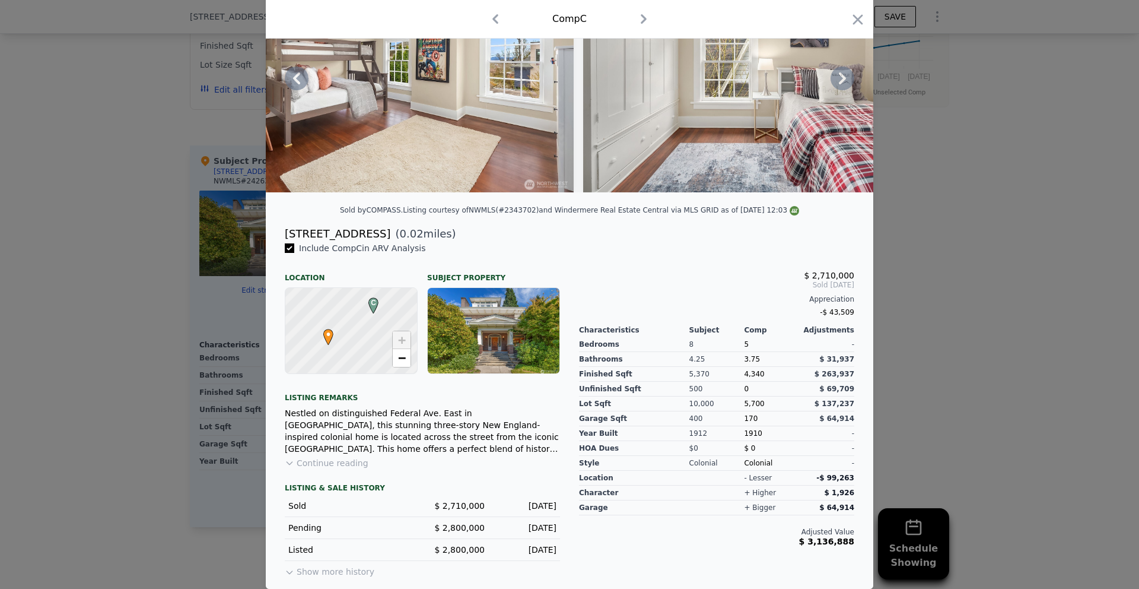
scroll to position [121, 0]
click at [485, 338] on div at bounding box center [494, 330] width 132 height 85
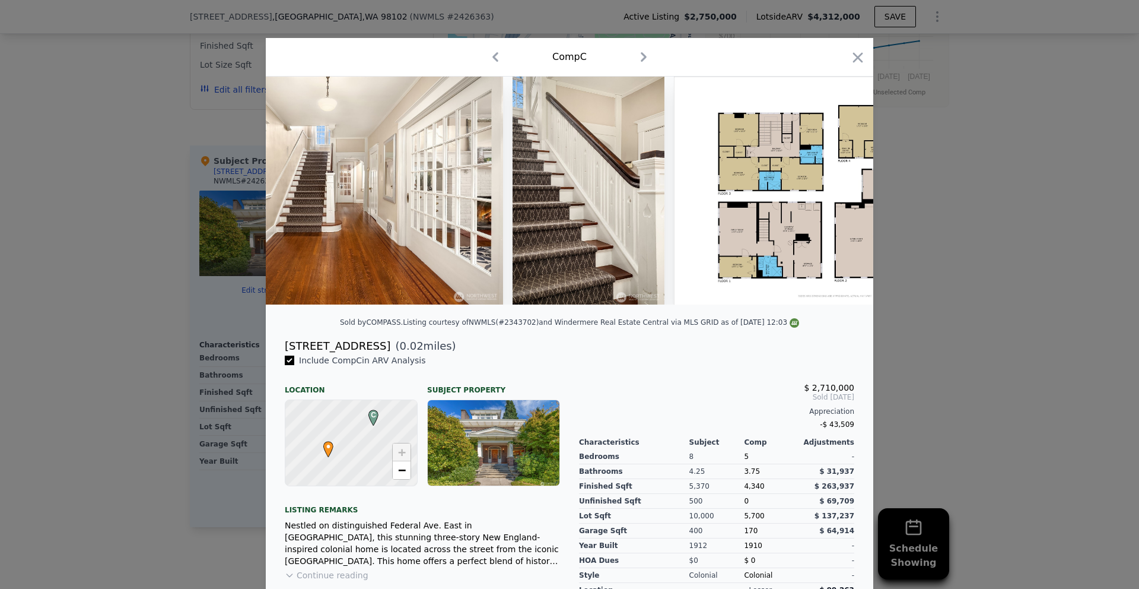
scroll to position [0, 11520]
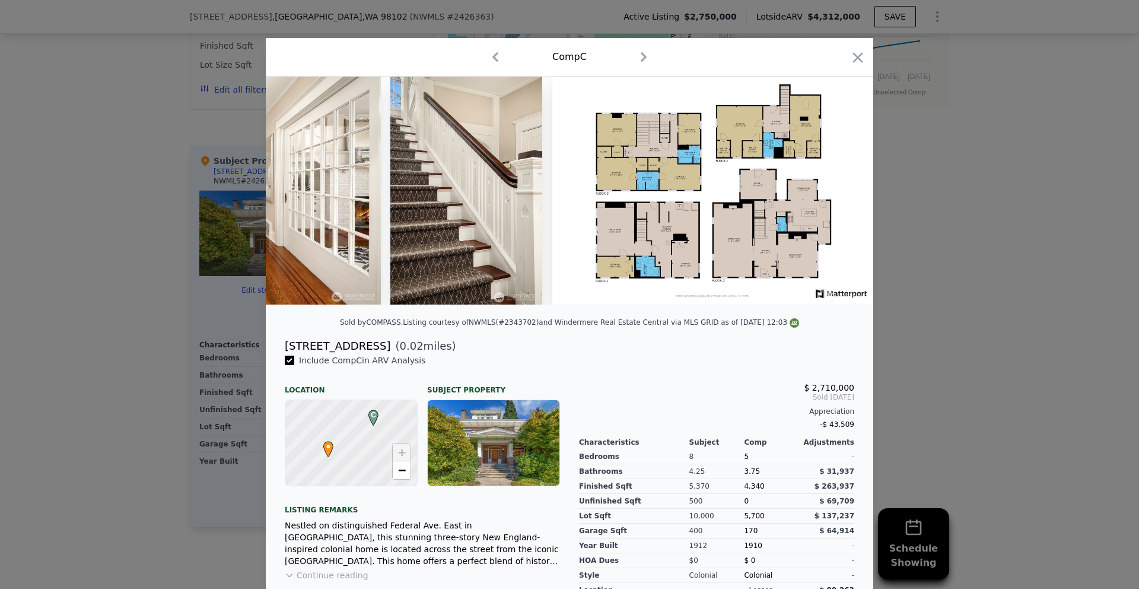
drag, startPoint x: 854, startPoint y: 57, endPoint x: 861, endPoint y: 174, distance: 117.1
click at [854, 57] on icon "button" at bounding box center [858, 57] width 17 height 17
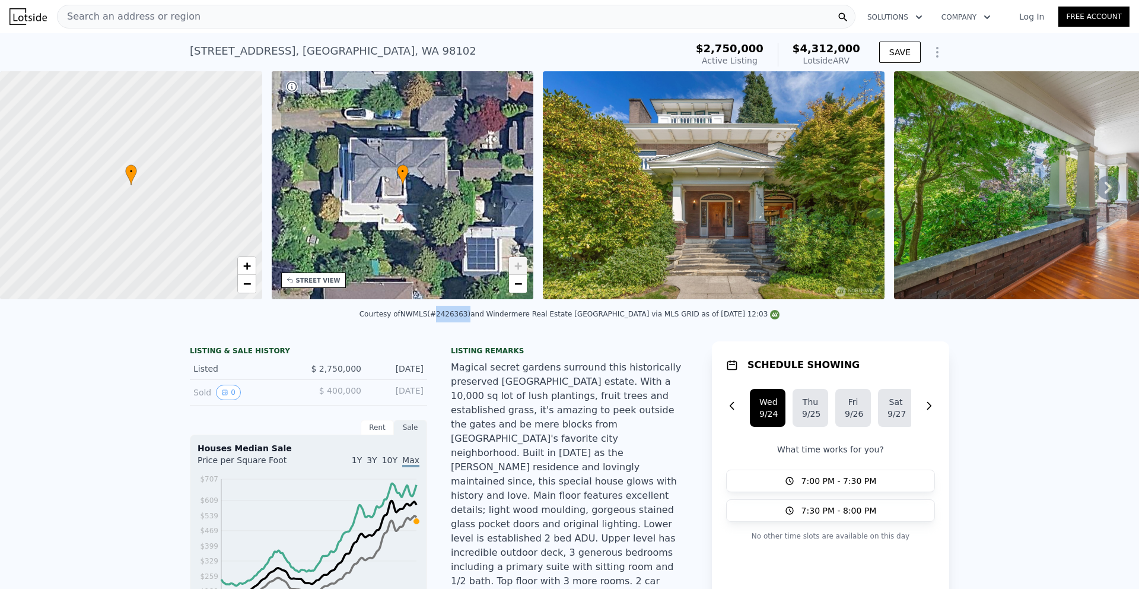
drag, startPoint x: 485, startPoint y: 324, endPoint x: 449, endPoint y: 323, distance: 36.2
click at [449, 318] on div "Courtesy of NWMLS (#2426363) and Windermere Real Estate [GEOGRAPHIC_DATA] via M…" at bounding box center [570, 314] width 421 height 8
copy div "#2426363"
